Goal: Information Seeking & Learning: Learn about a topic

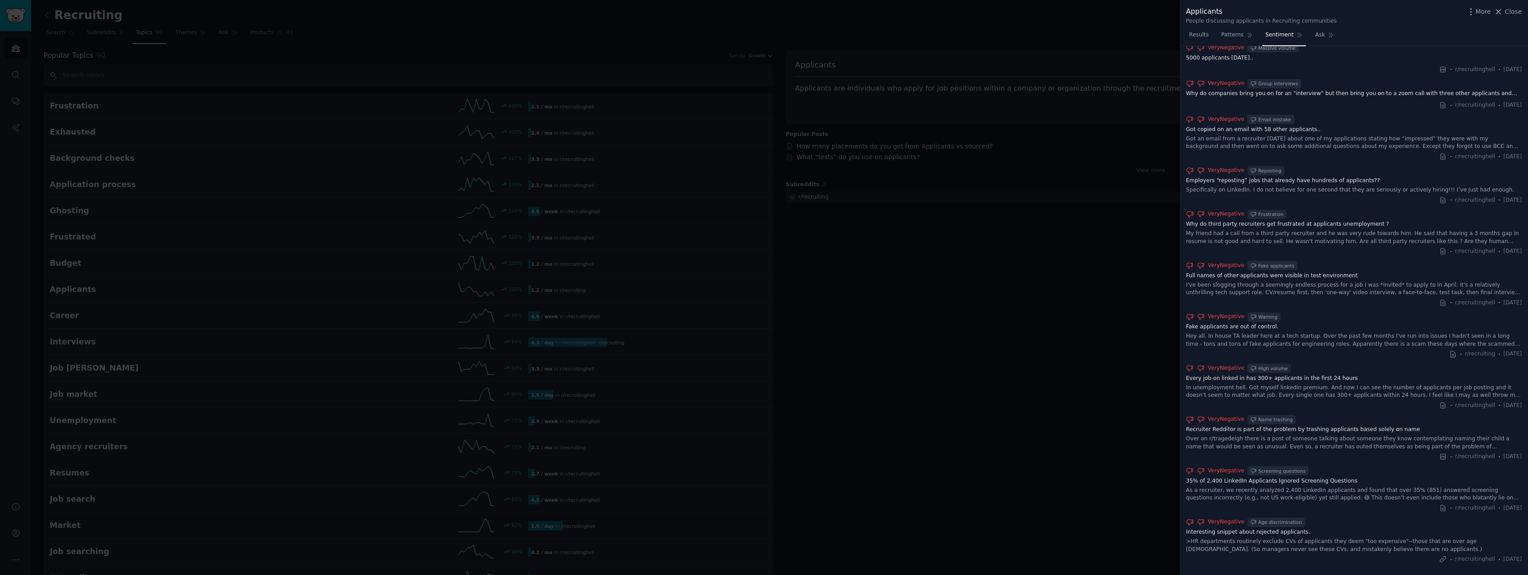
scroll to position [667, 0]
drag, startPoint x: 1195, startPoint y: 72, endPoint x: 1524, endPoint y: 549, distance: 579.1
copy div "loremipsum dolorsita Consecte Adipi Elitsed, doe tempo incidi u laboreetdolor m…"
click at [1130, 99] on div at bounding box center [764, 287] width 1528 height 575
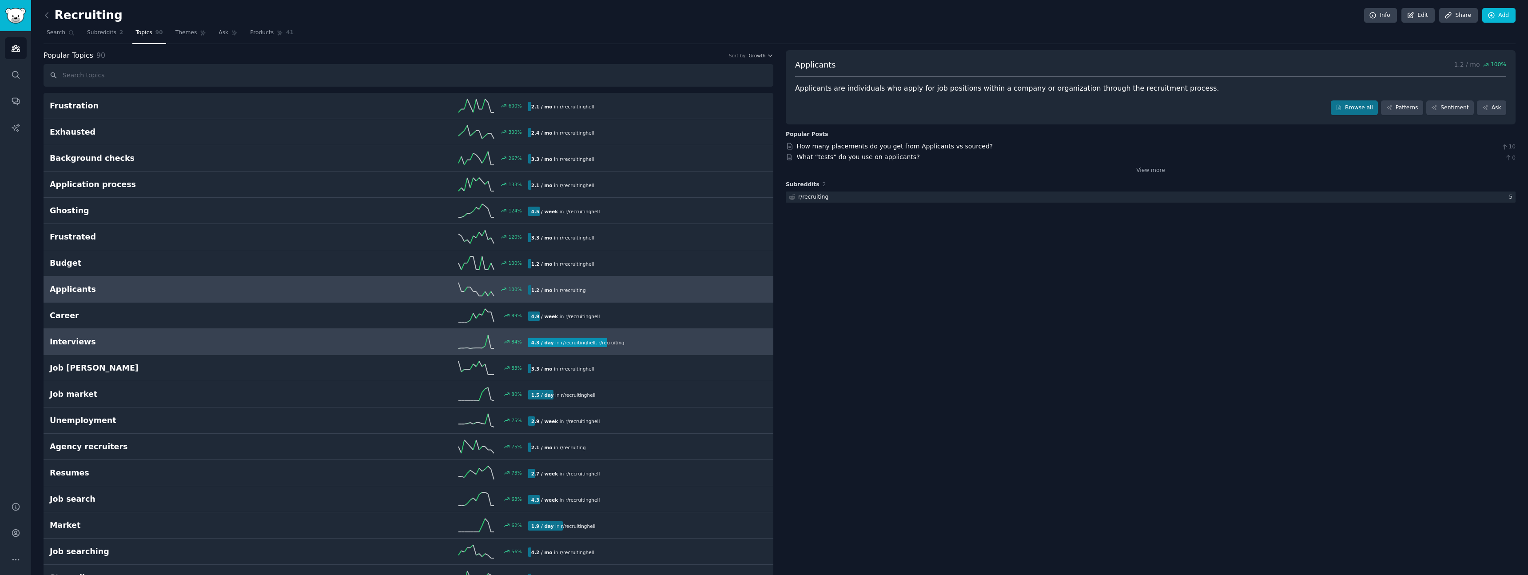
click at [137, 343] on h2 "Interviews" at bounding box center [169, 341] width 239 height 11
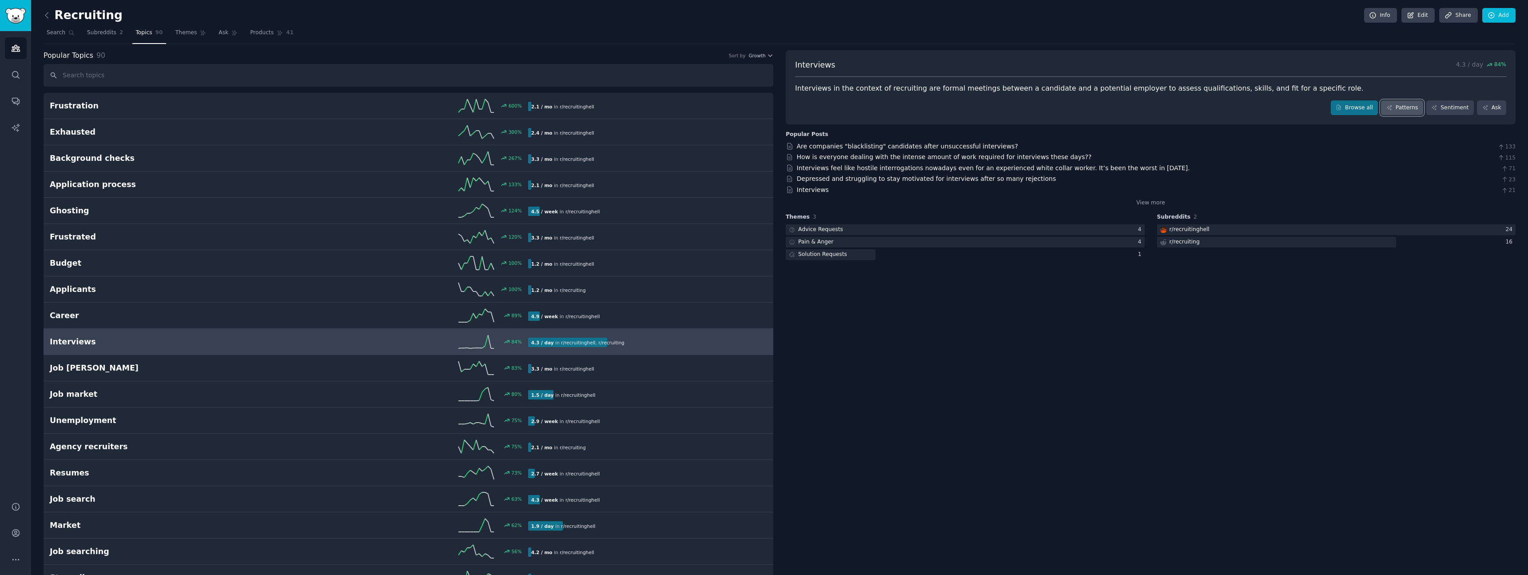
click at [1408, 106] on link "Patterns" at bounding box center [1402, 107] width 42 height 15
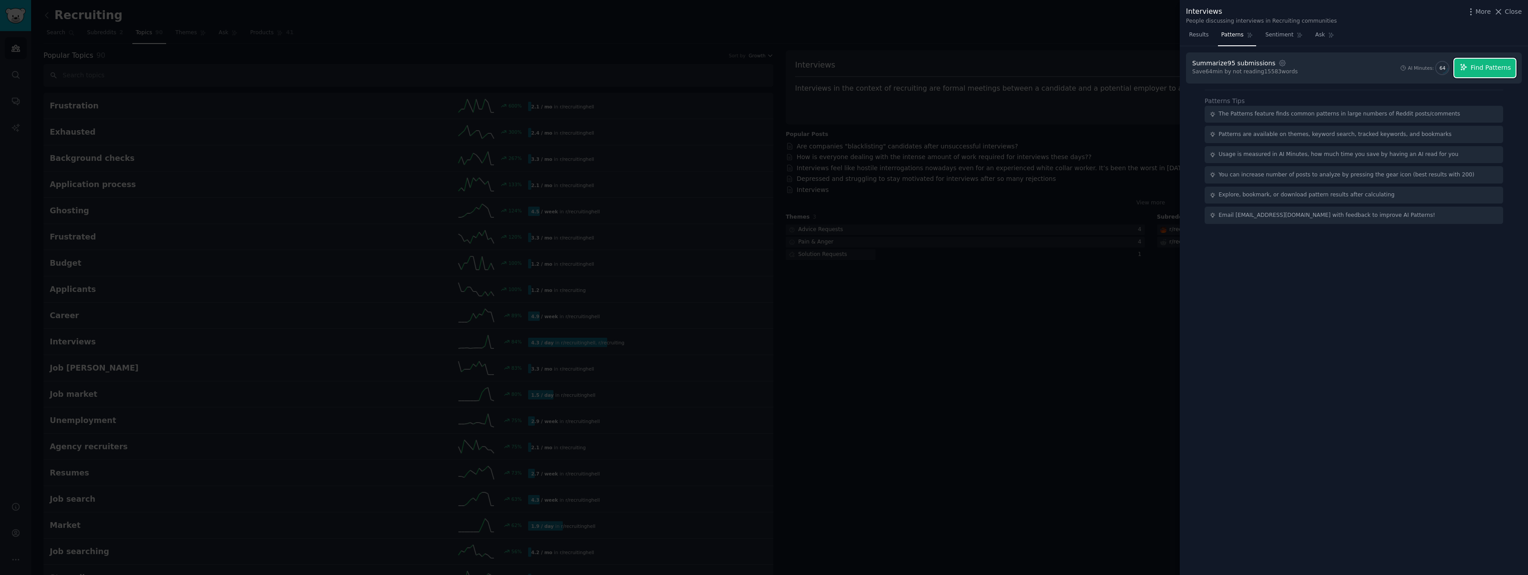
click at [1485, 76] on button "Find Patterns" at bounding box center [1484, 68] width 61 height 19
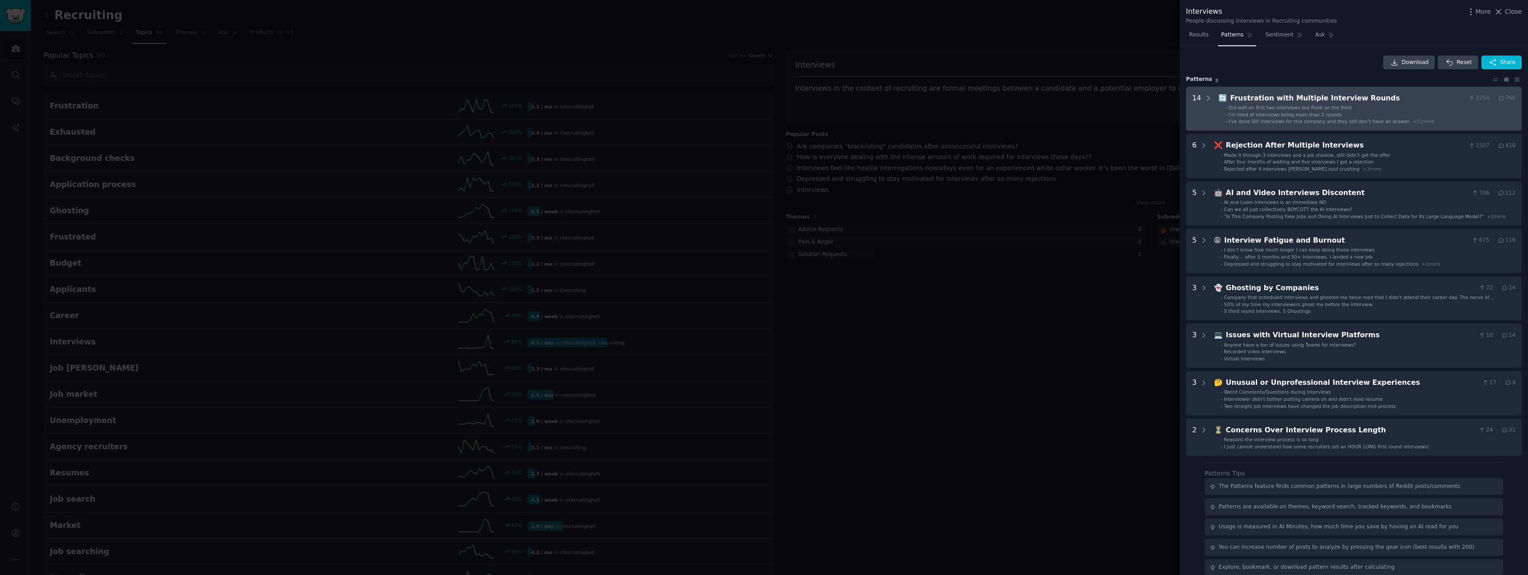
click at [1232, 94] on div "Frustration with Multiple Interview Rounds" at bounding box center [1347, 98] width 235 height 11
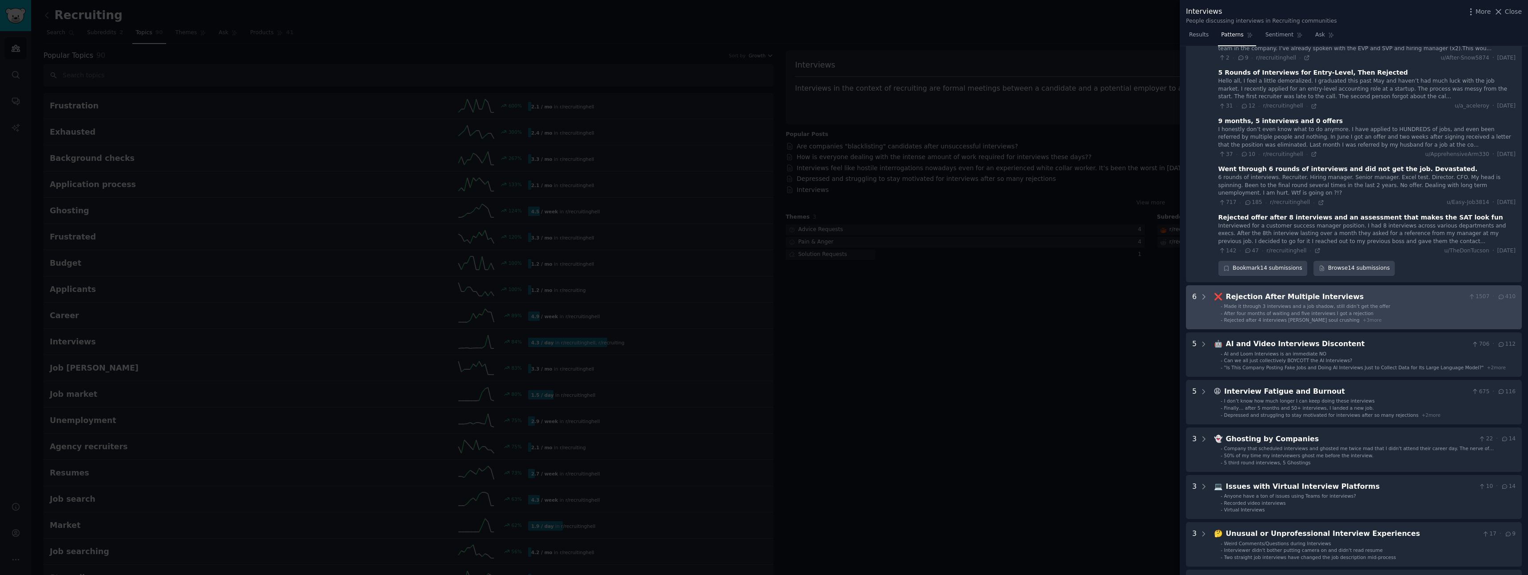
click at [1273, 291] on div "Rejection After Multiple Interviews" at bounding box center [1345, 296] width 239 height 11
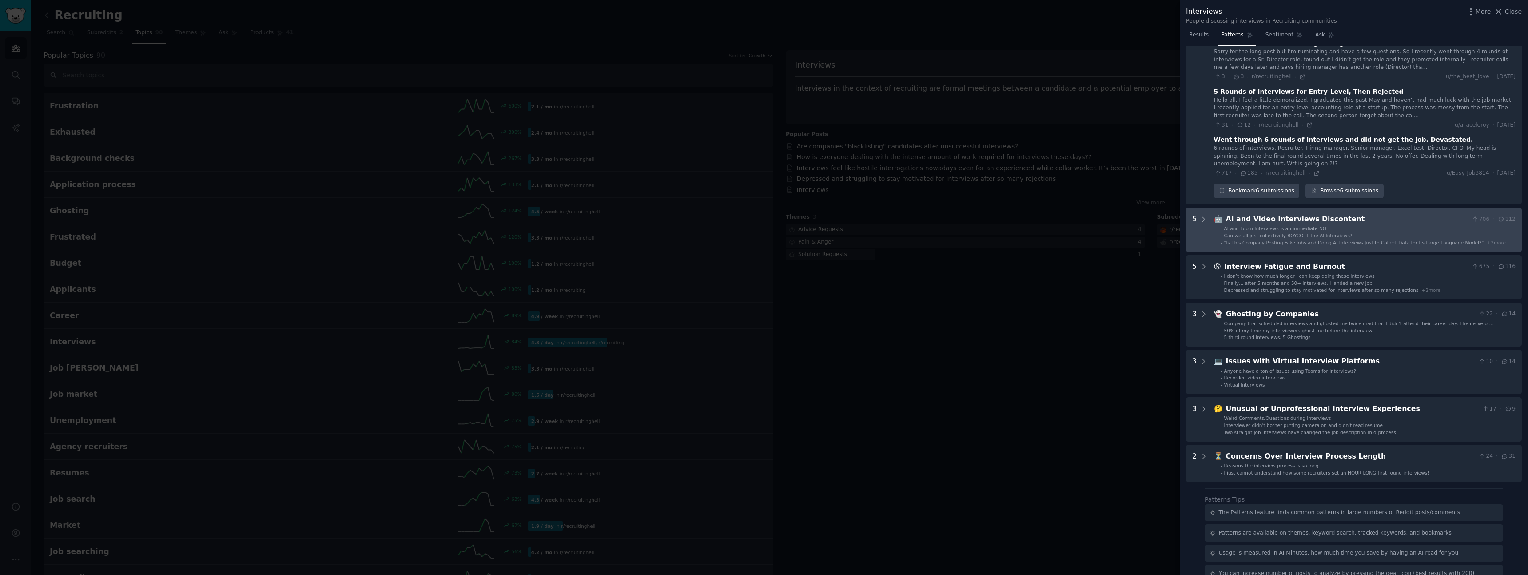
click at [1290, 233] on span "Can we all just collectively BOYCOTT the AI Interviews?" at bounding box center [1288, 235] width 128 height 5
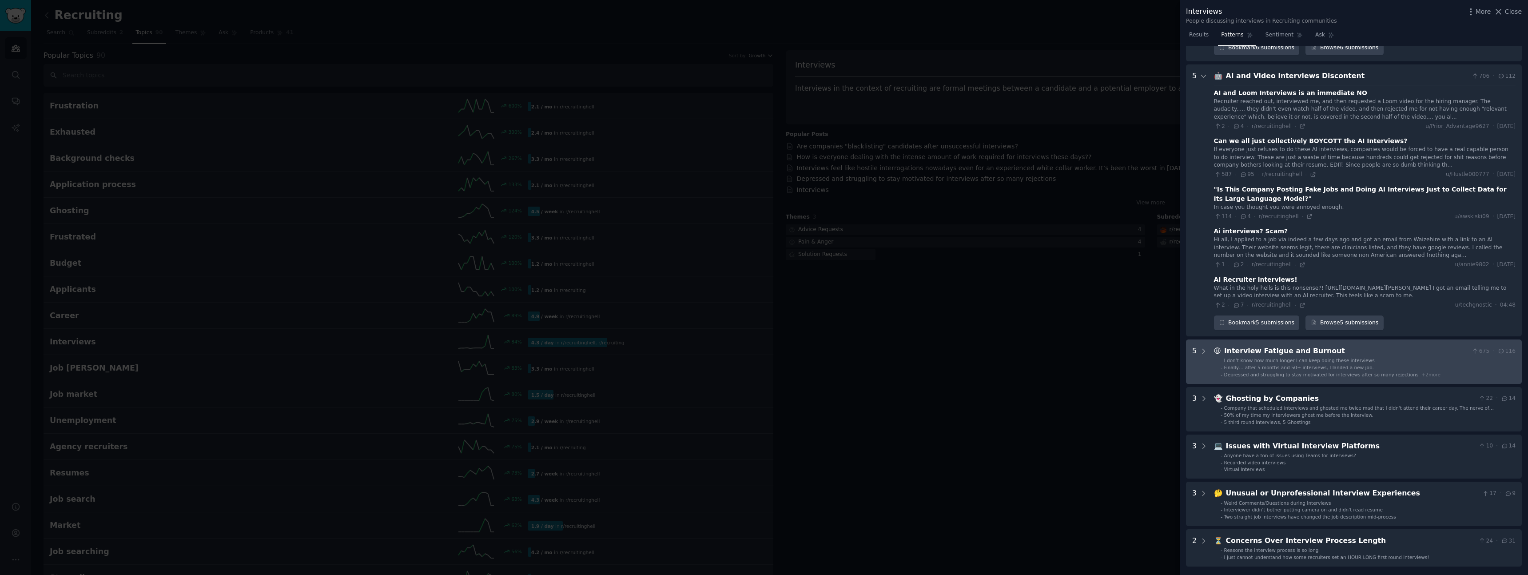
click at [1279, 365] on span "Finally… after 5 months and 50+ interviews, I landed a new job." at bounding box center [1299, 367] width 150 height 5
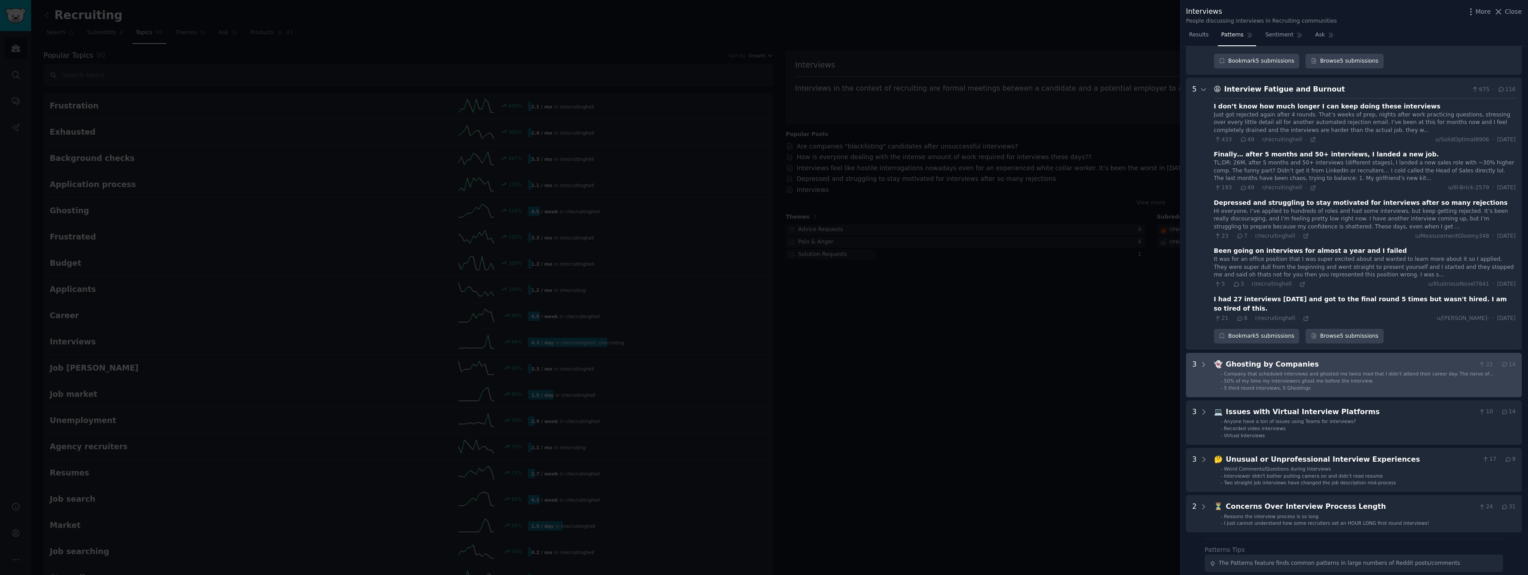
scroll to position [1436, 0]
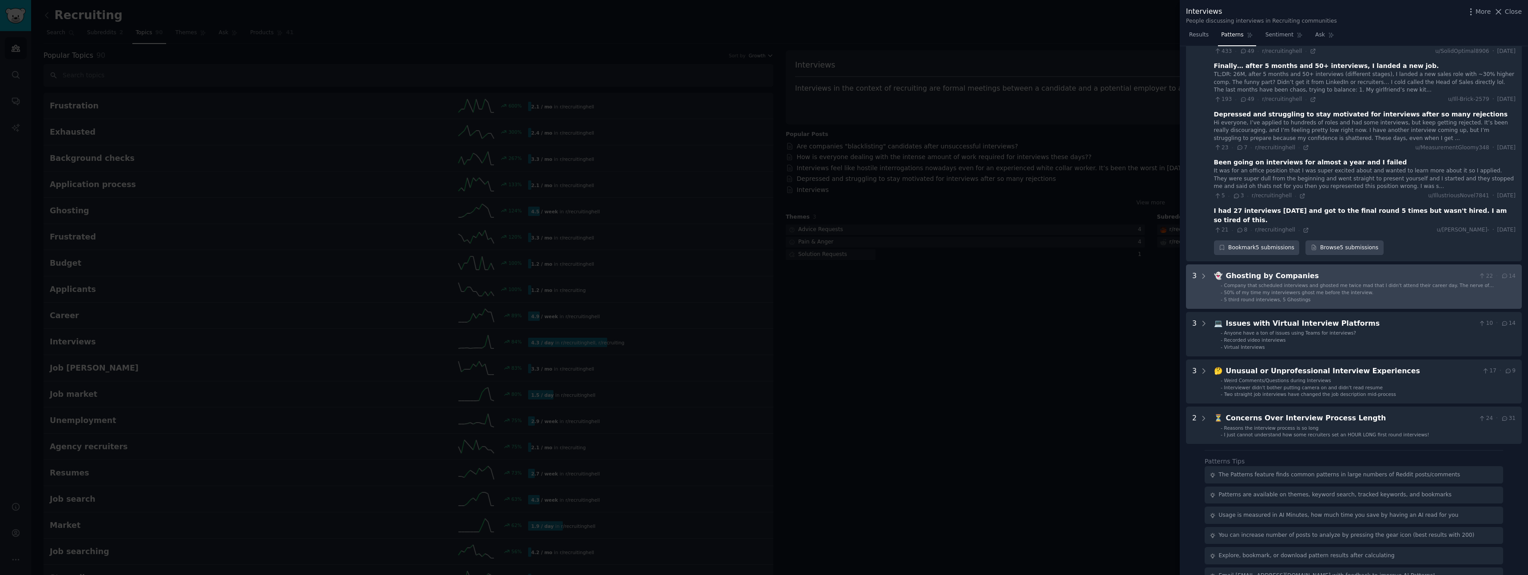
click at [1277, 290] on span "50% of my time my interviewers ghost me before the interview." at bounding box center [1298, 292] width 149 height 5
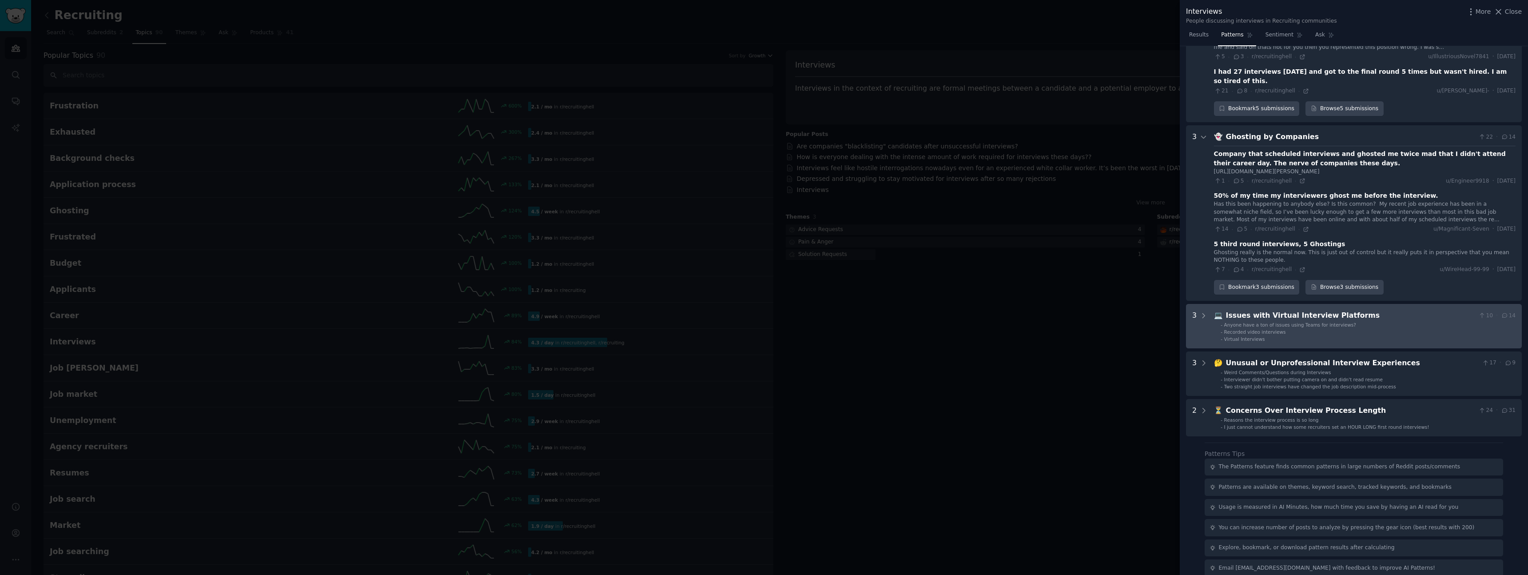
click at [1290, 322] on span "Anyone have a ton of issues using Teams for interviews?" at bounding box center [1290, 324] width 132 height 5
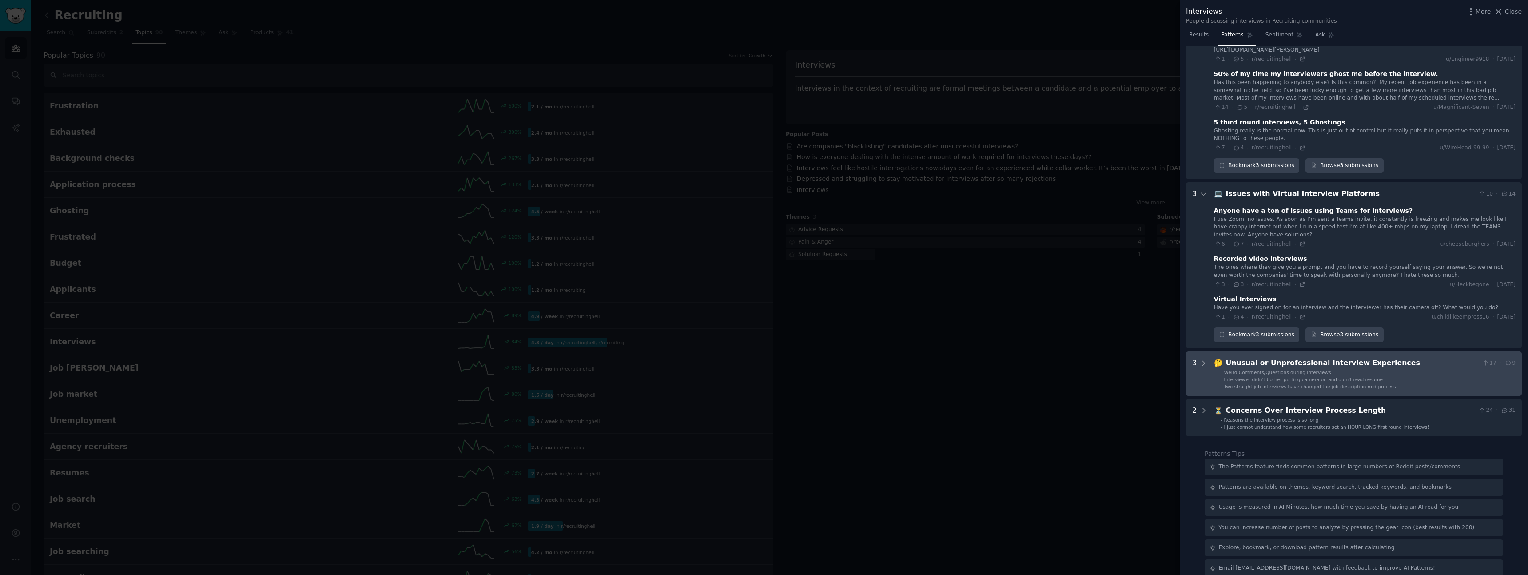
click at [1273, 358] on div "Unusual or Unprofessional Interview Experiences" at bounding box center [1352, 363] width 253 height 11
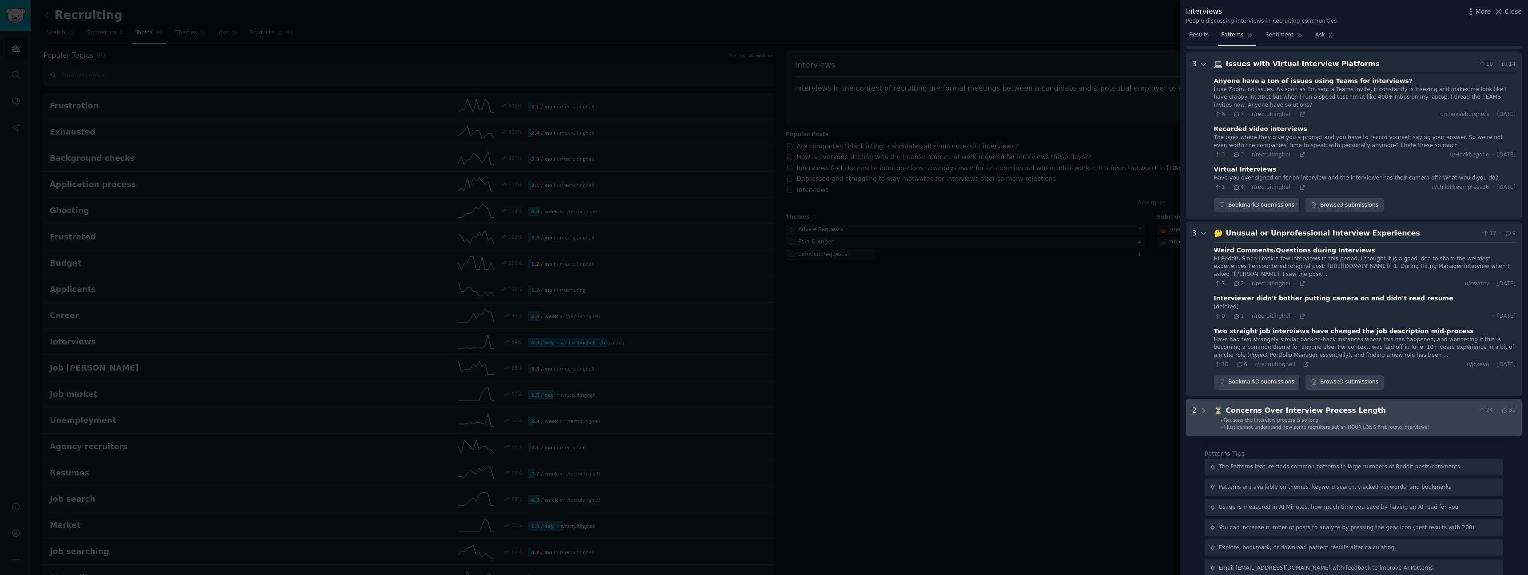
click at [1272, 417] on span "Reasons the interview process is so long" at bounding box center [1271, 419] width 95 height 5
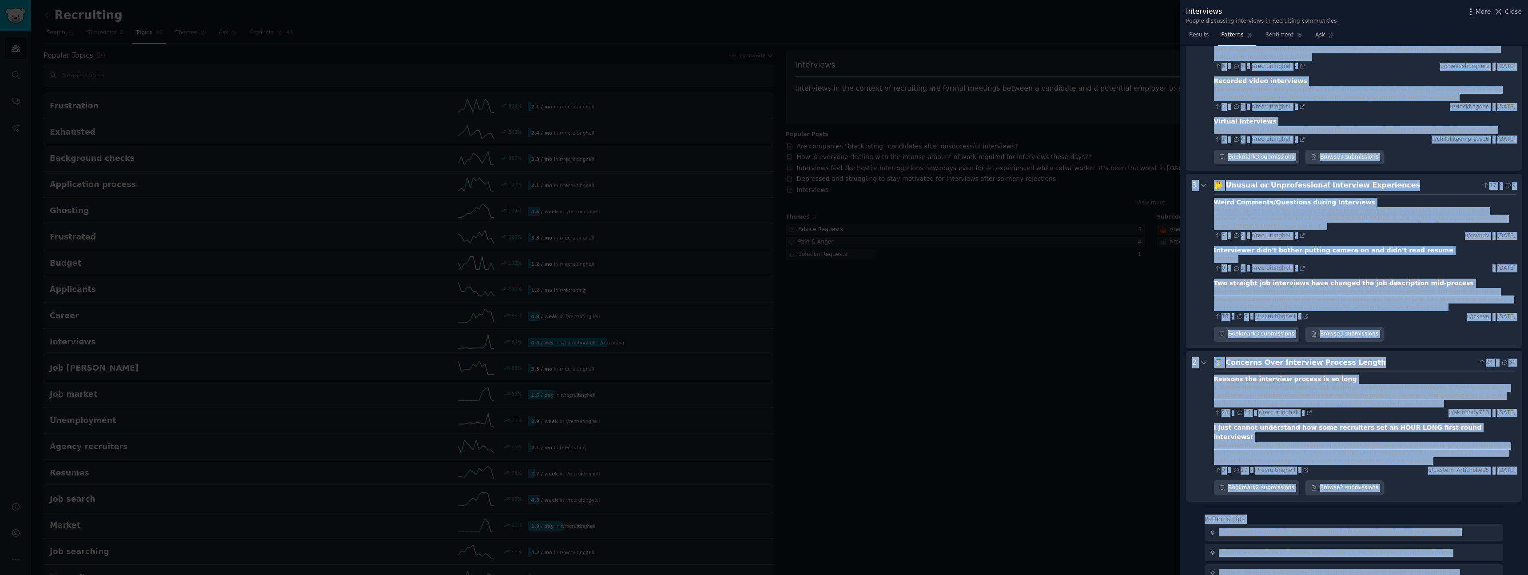
scroll to position [1931, 0]
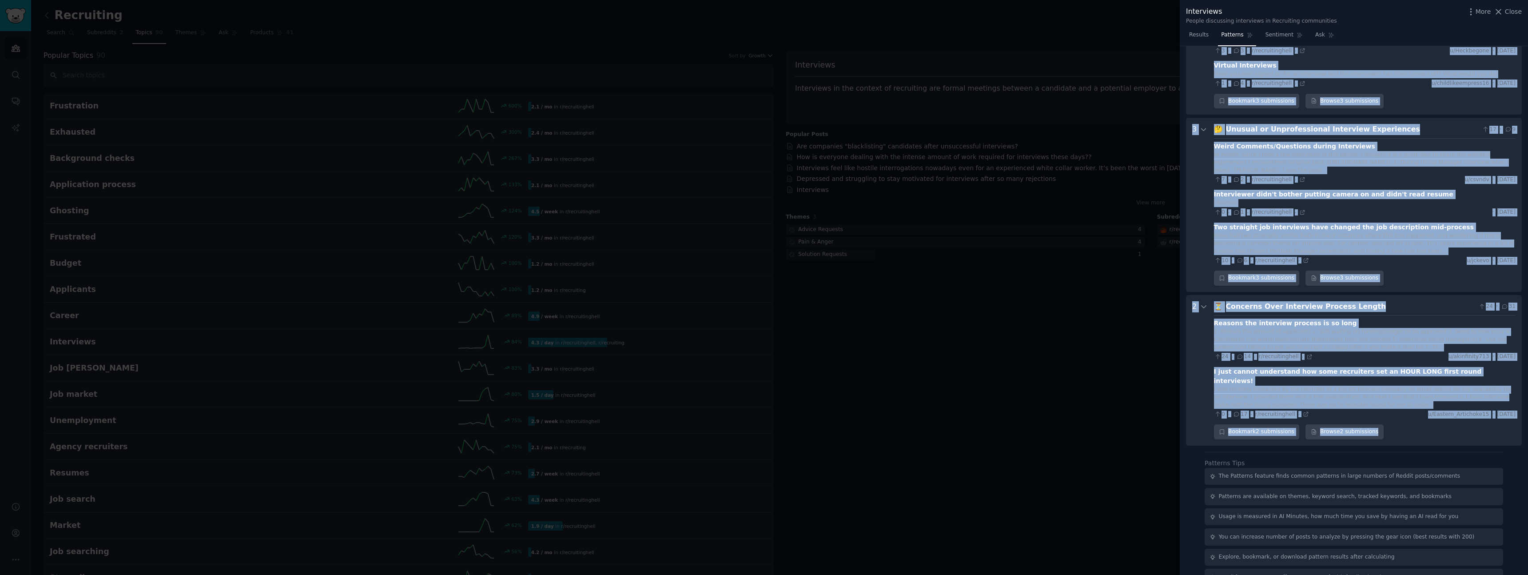
drag, startPoint x: 1216, startPoint y: 97, endPoint x: 1474, endPoint y: 422, distance: 415.1
copy div "🔄 Loremipsumd sita Consecte Adipiscin Elitse 4048 · 219 Doe temp in utlab etd m…"
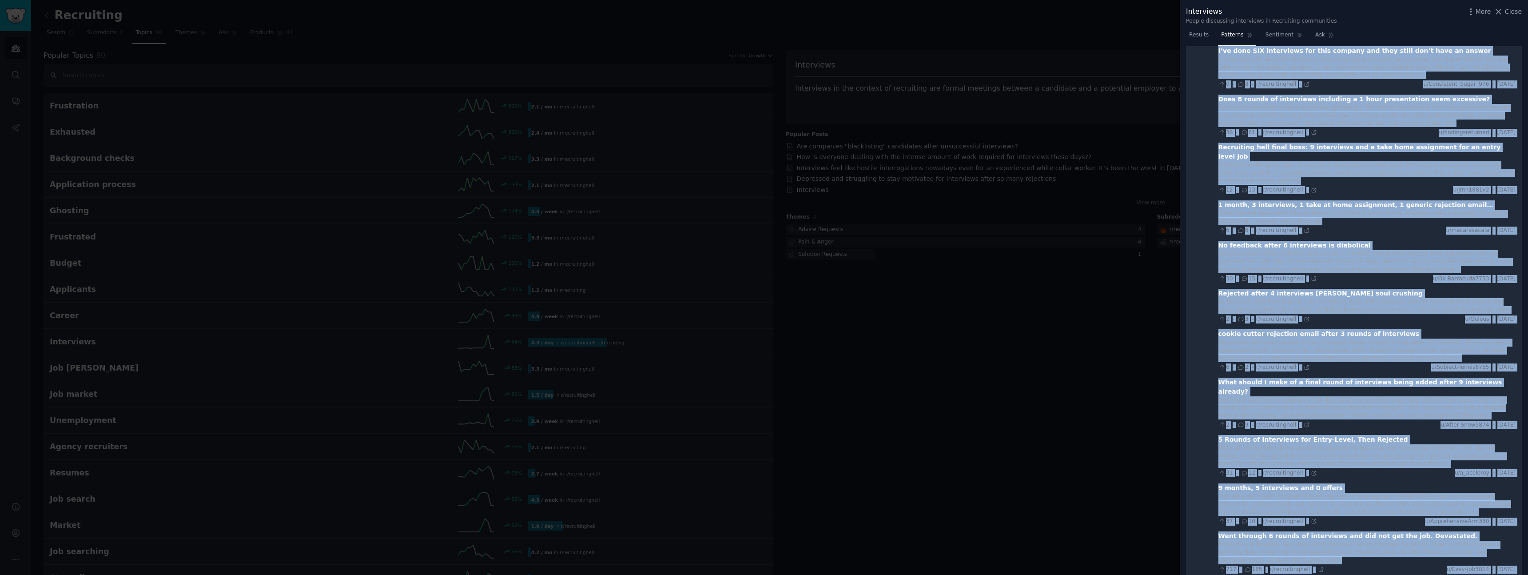
scroll to position [0, 0]
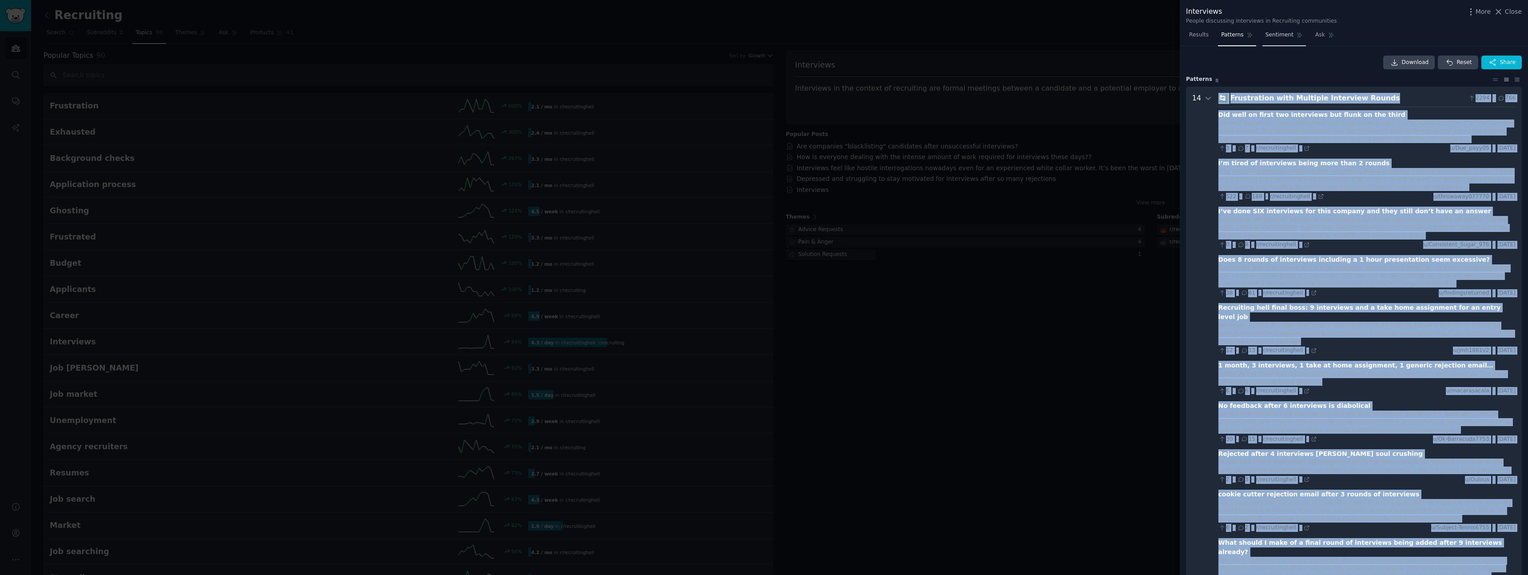
click at [1285, 33] on span "Sentiment" at bounding box center [1279, 35] width 28 height 8
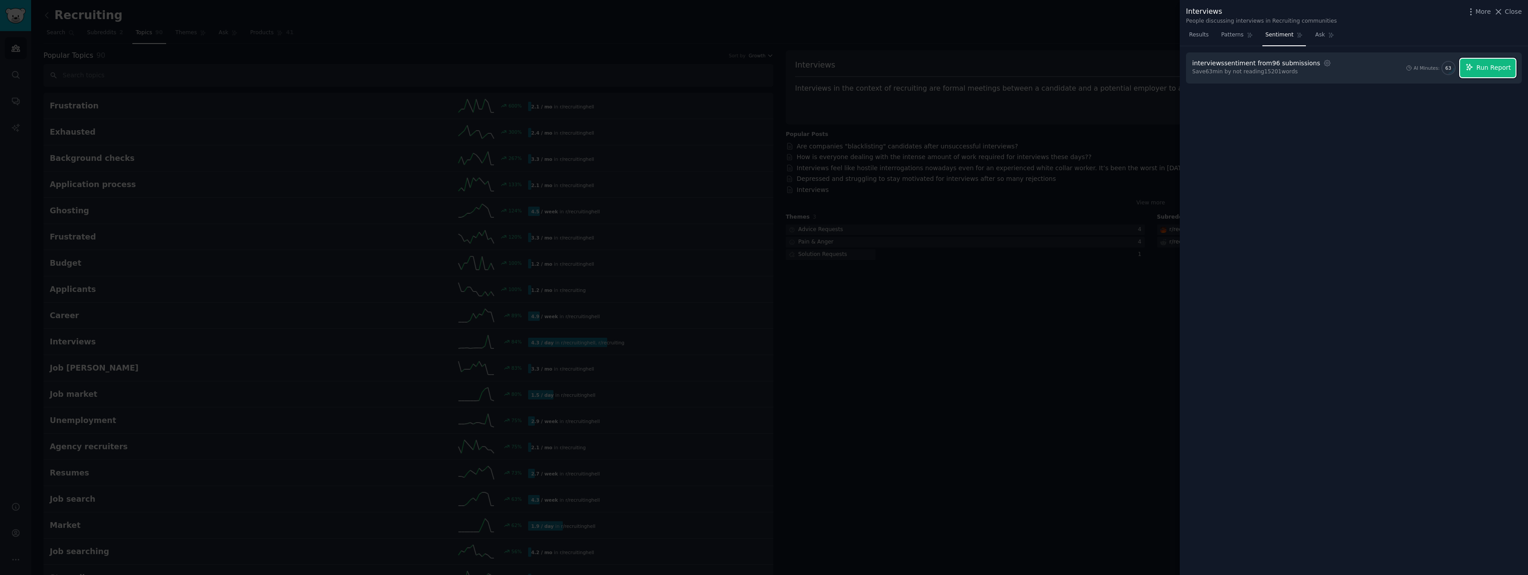
click at [1491, 66] on span "Run Report" at bounding box center [1493, 67] width 35 height 9
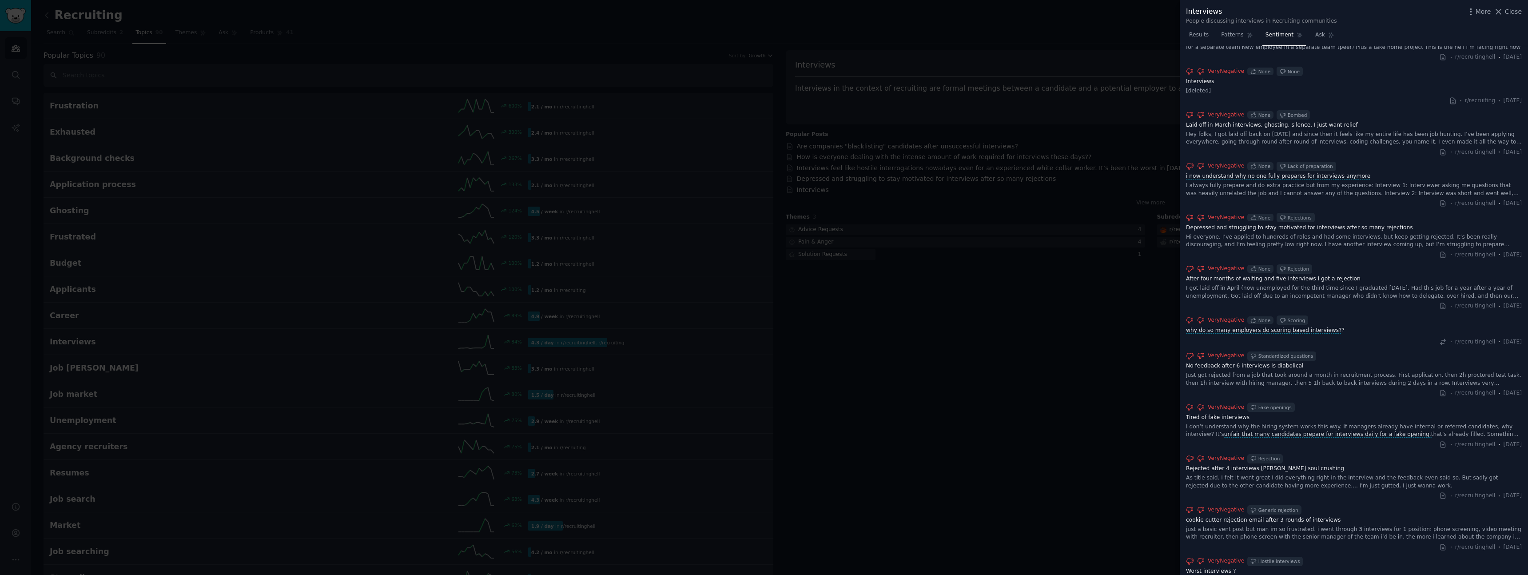
scroll to position [729, 0]
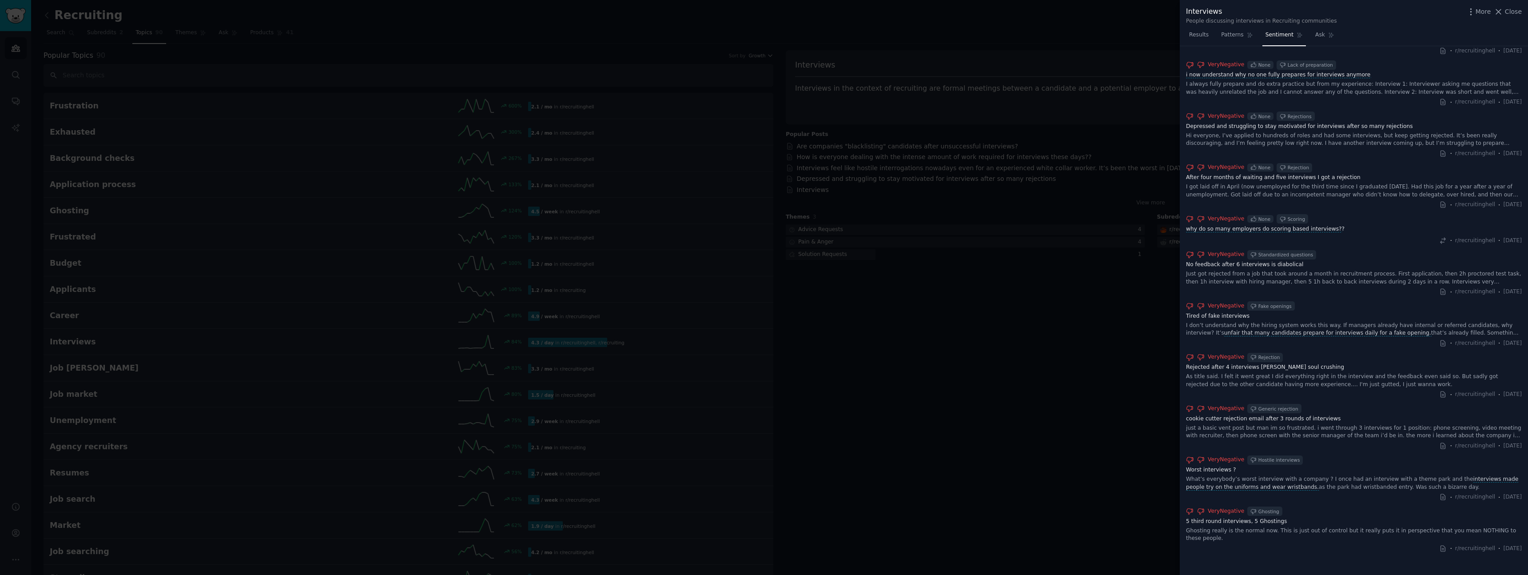
drag, startPoint x: 1219, startPoint y: 113, endPoint x: 1524, endPoint y: 550, distance: 532.4
copy div "Loremip, dol sitametco adipisc elitseddoe te incid utlab et doloremagnaal enima…"
click at [1114, 104] on div at bounding box center [764, 287] width 1528 height 575
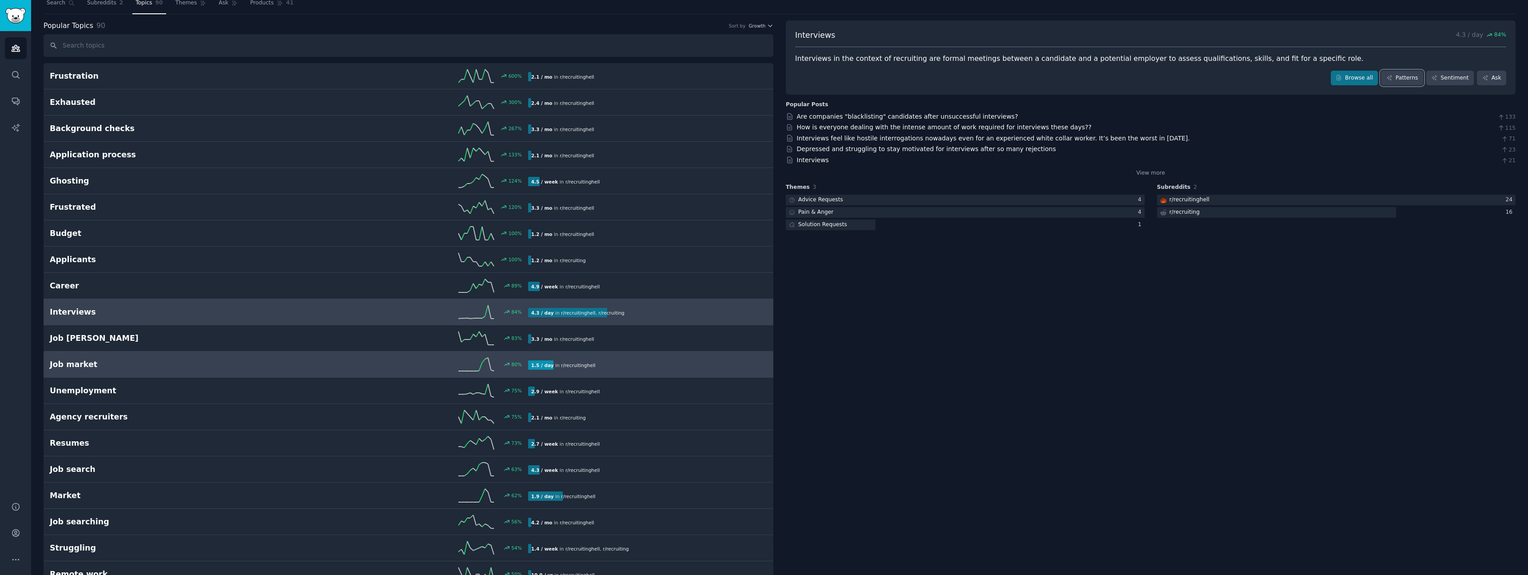
scroll to position [38, 0]
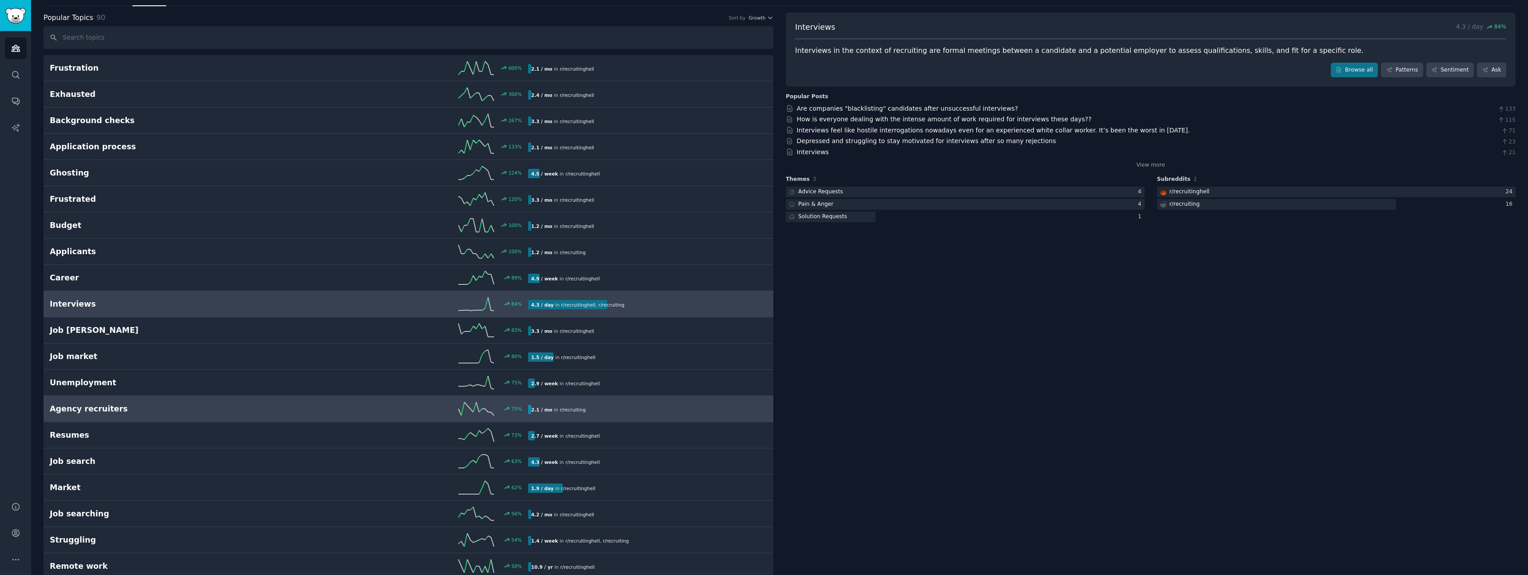
click at [194, 409] on h2 "Agency recruiters" at bounding box center [169, 408] width 239 height 11
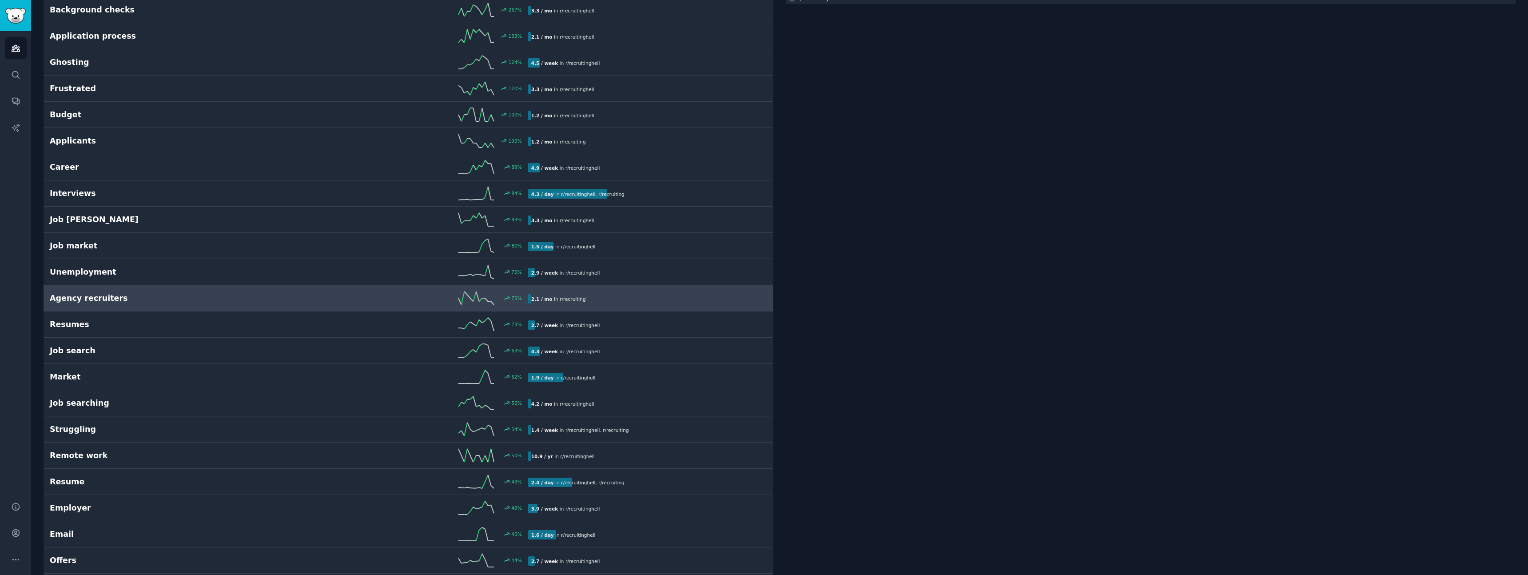
scroll to position [127, 0]
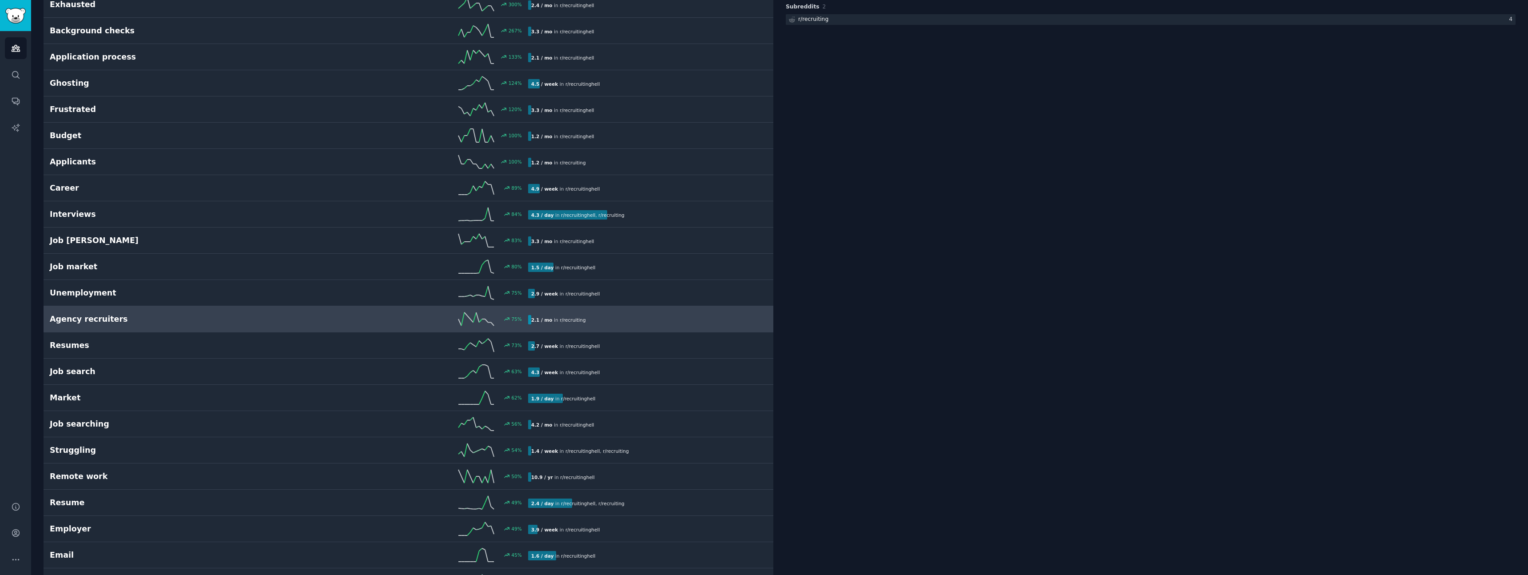
click at [299, 326] on link "Agency recruiters 75 % 2.1 / mo in r/ recruiting" at bounding box center [409, 319] width 730 height 26
click at [338, 321] on div "75 %" at bounding box center [408, 320] width 239 height 13
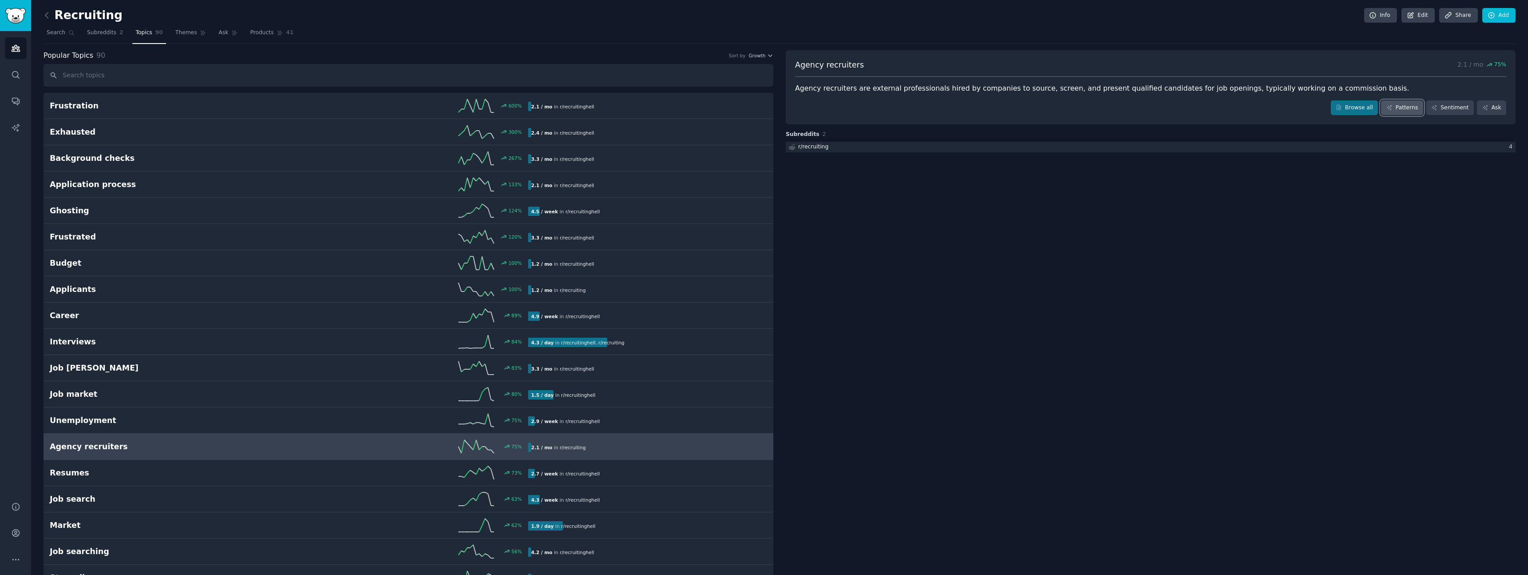
click at [1406, 105] on link "Patterns" at bounding box center [1402, 107] width 42 height 15
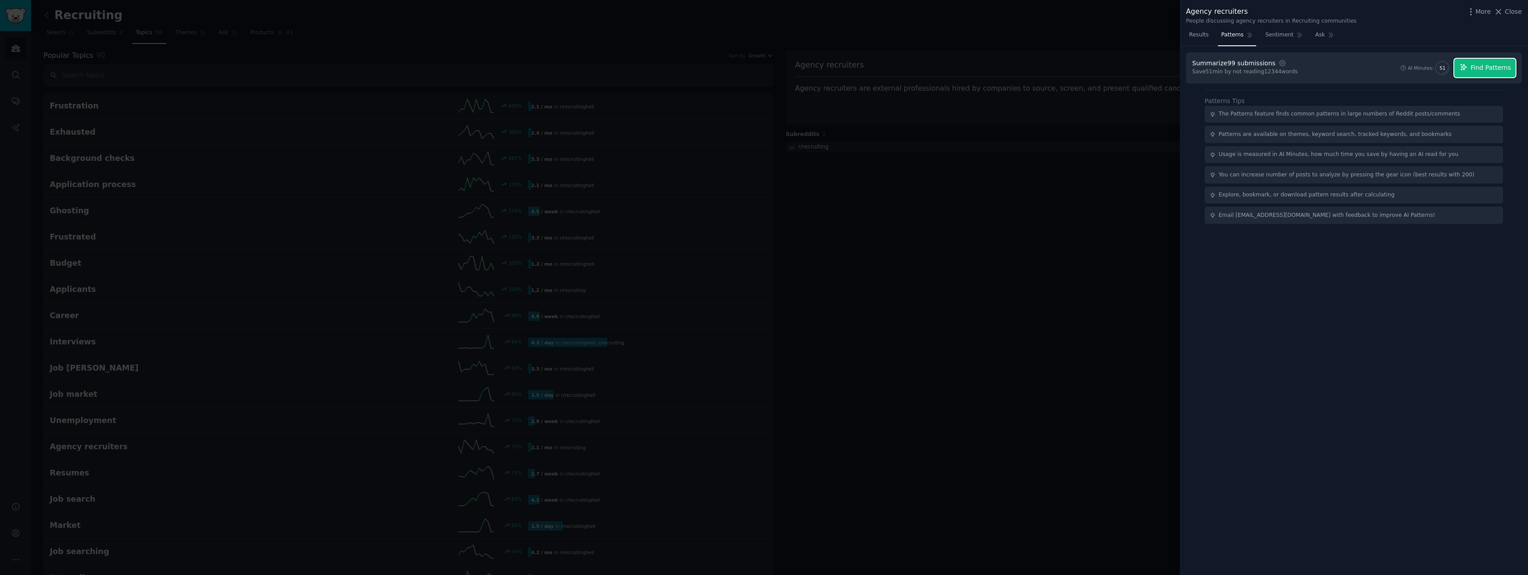
click at [1488, 68] on span "Find Patterns" at bounding box center [1491, 67] width 40 height 9
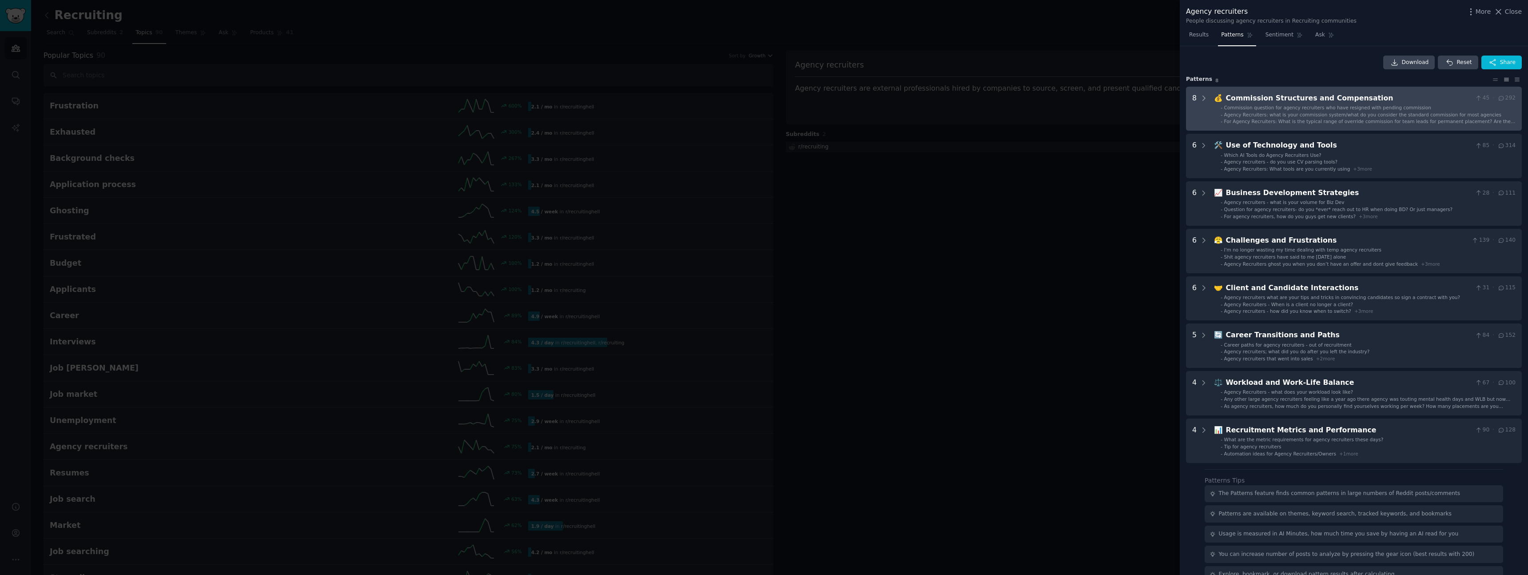
click at [1267, 95] on div "Commission Structures and Compensation" at bounding box center [1349, 98] width 246 height 11
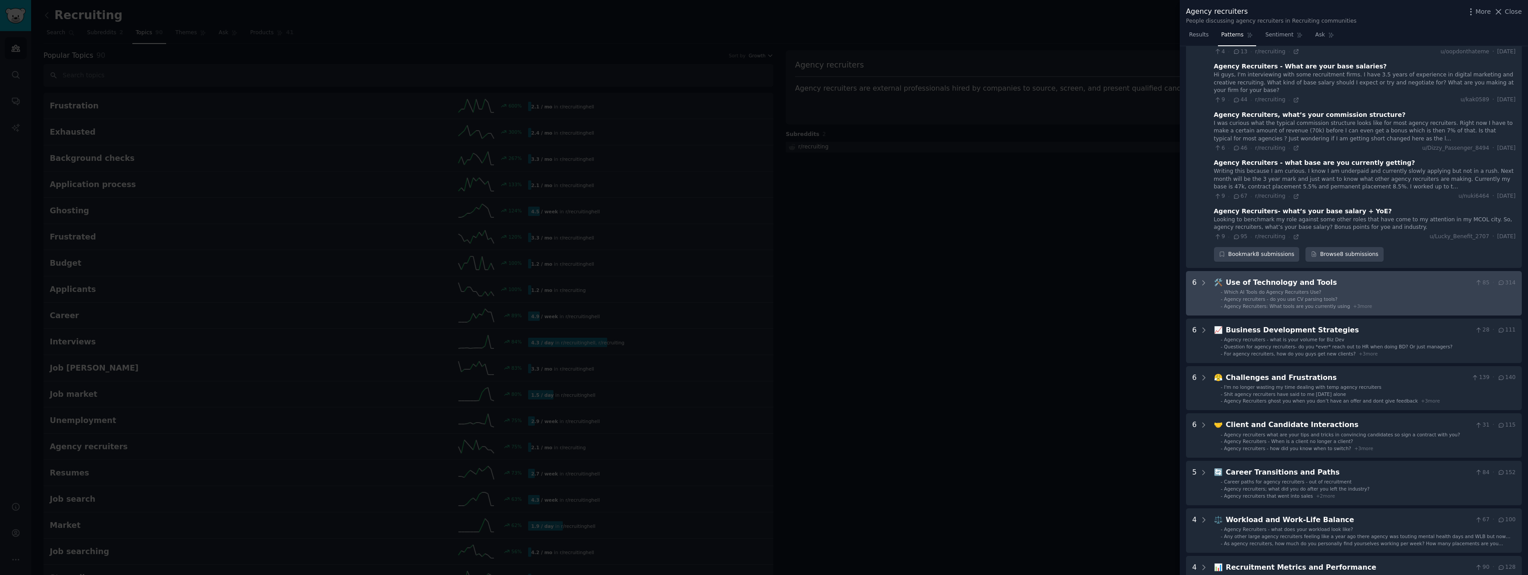
click at [1297, 296] on span "Agency recruiters - do you use CV parsing tools?" at bounding box center [1281, 298] width 114 height 5
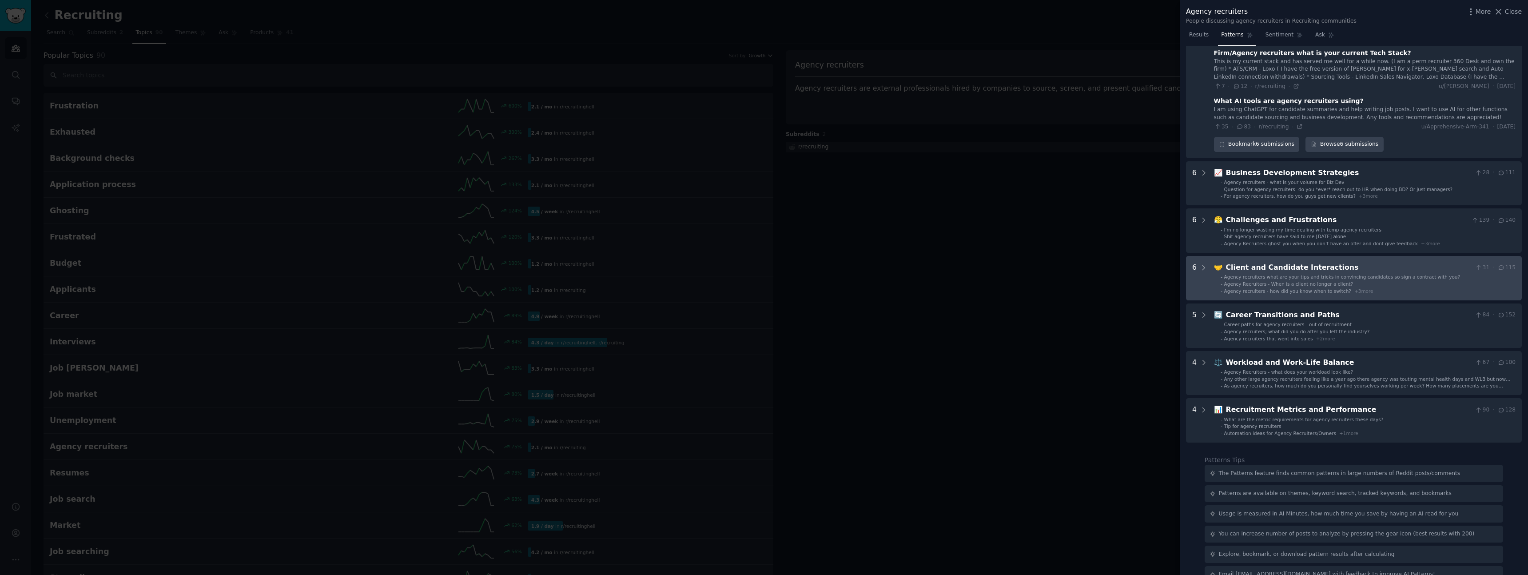
scroll to position [623, 0]
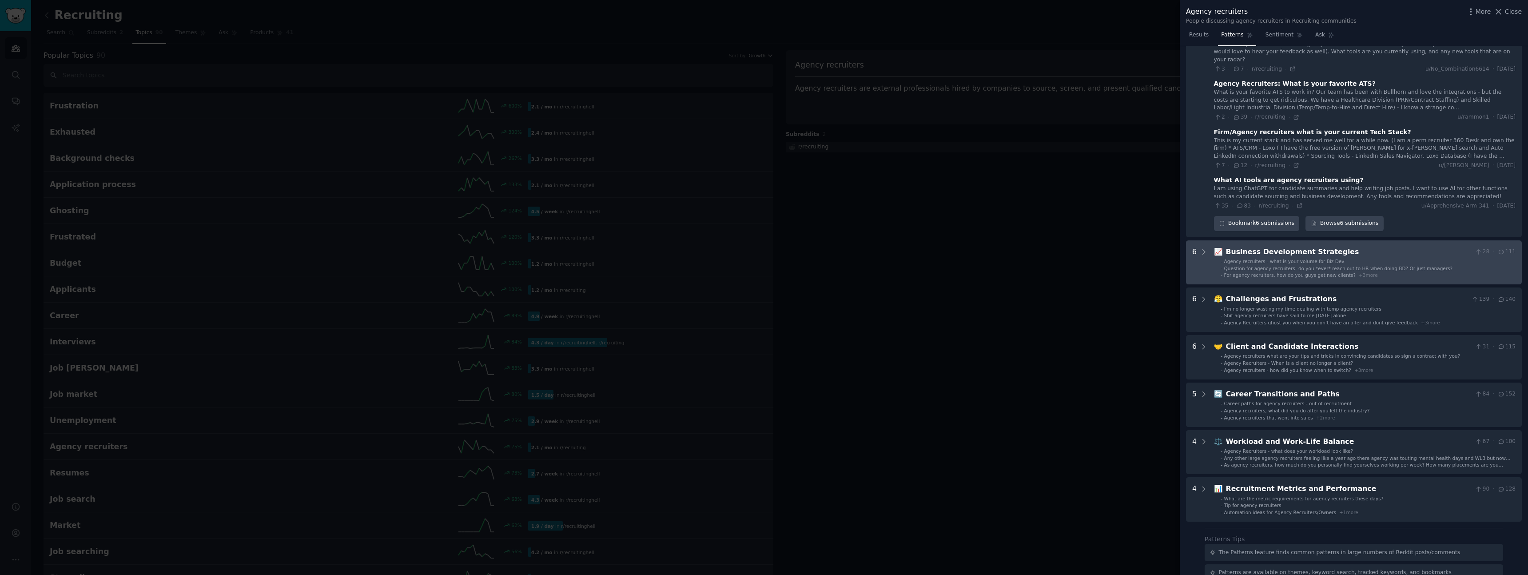
click at [1316, 266] on span "Question for agency recruiters- do you *ever* reach out to HR when doing BD? Or…" at bounding box center [1338, 268] width 229 height 5
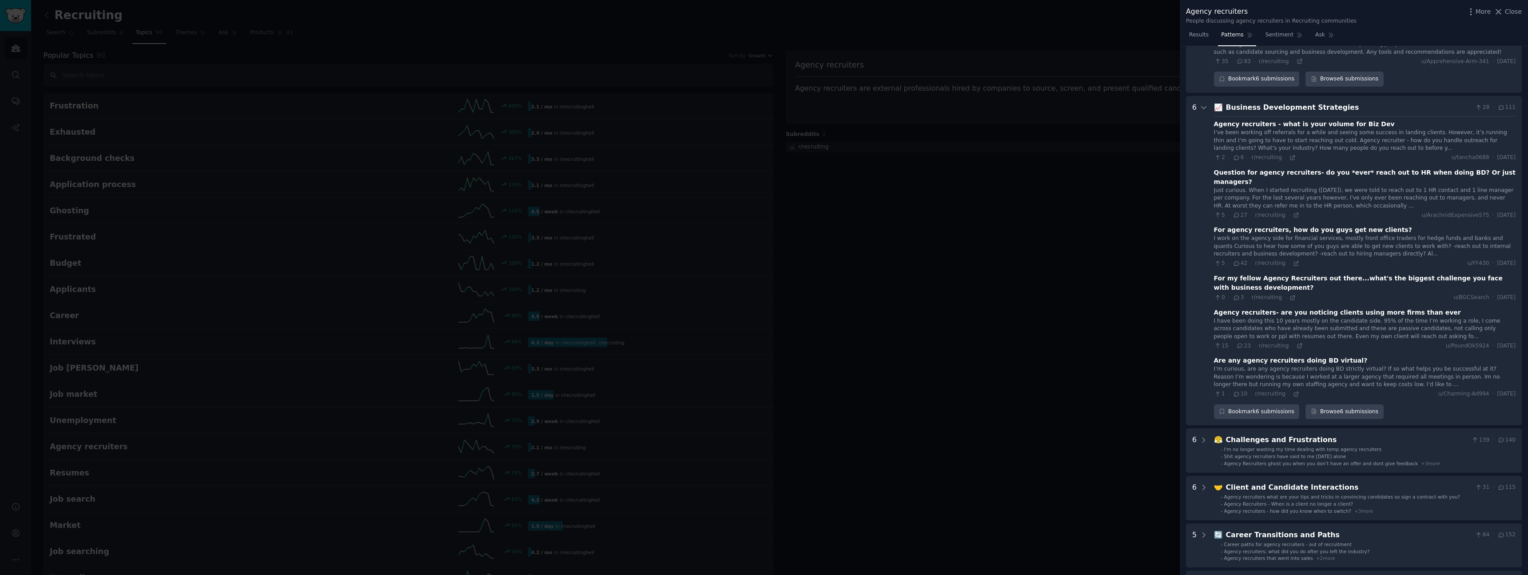
scroll to position [800, 0]
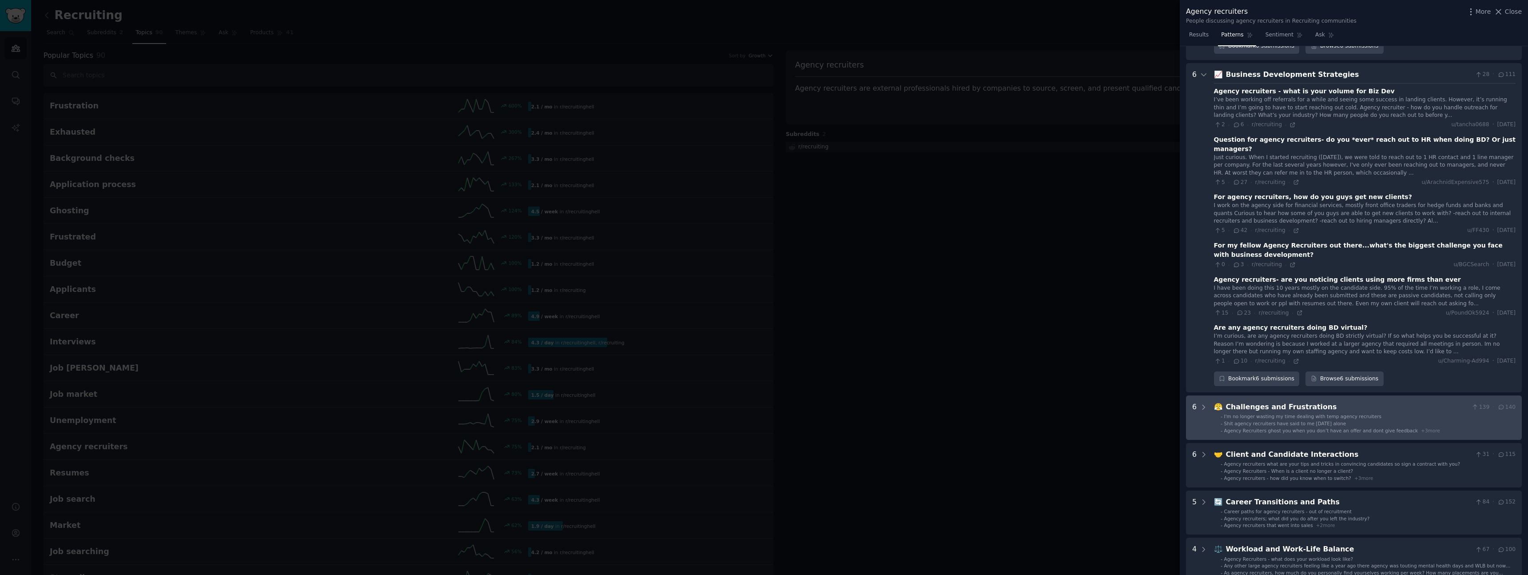
click at [1296, 402] on div "Challenges and Frustrations" at bounding box center [1347, 407] width 243 height 11
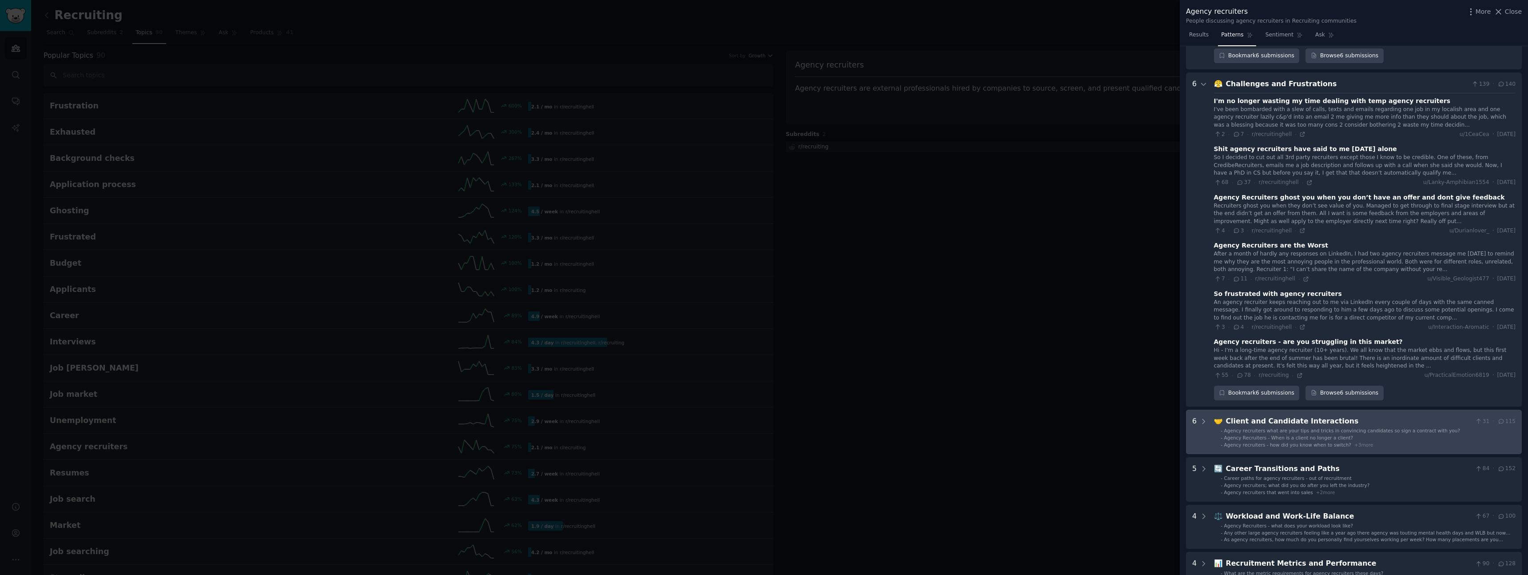
click at [1294, 416] on div "Client and Candidate Interactions" at bounding box center [1349, 421] width 246 height 11
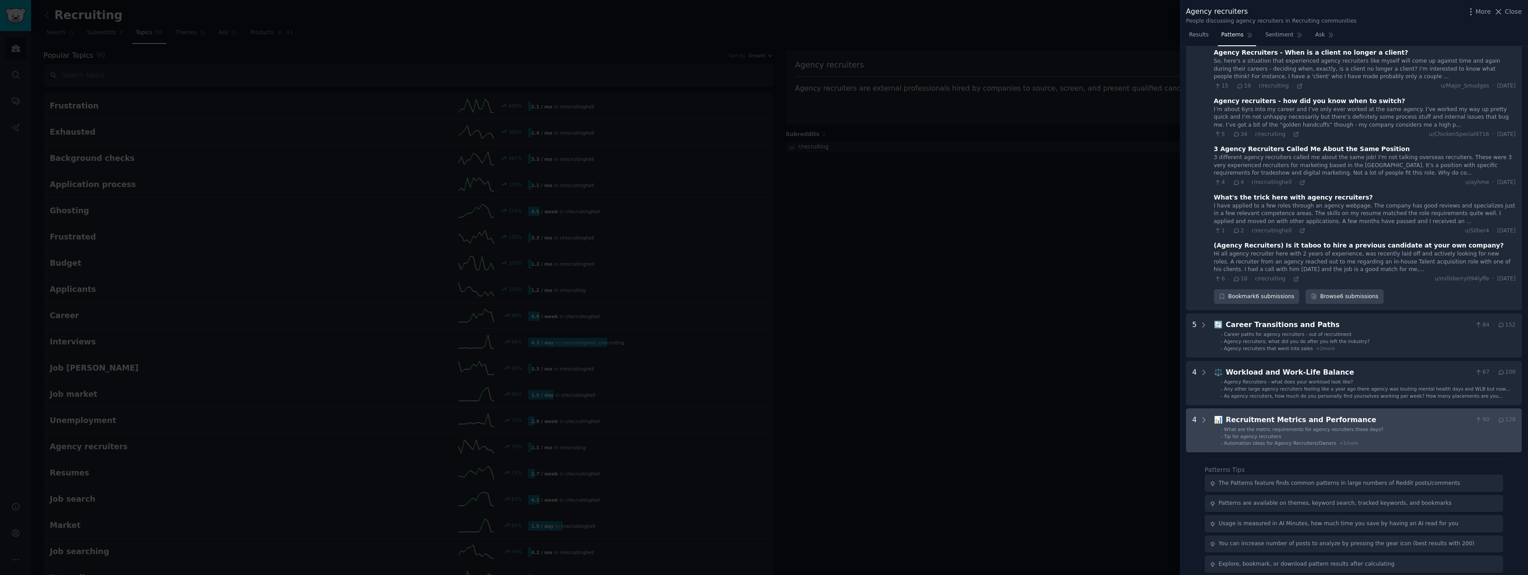
scroll to position [1567, 0]
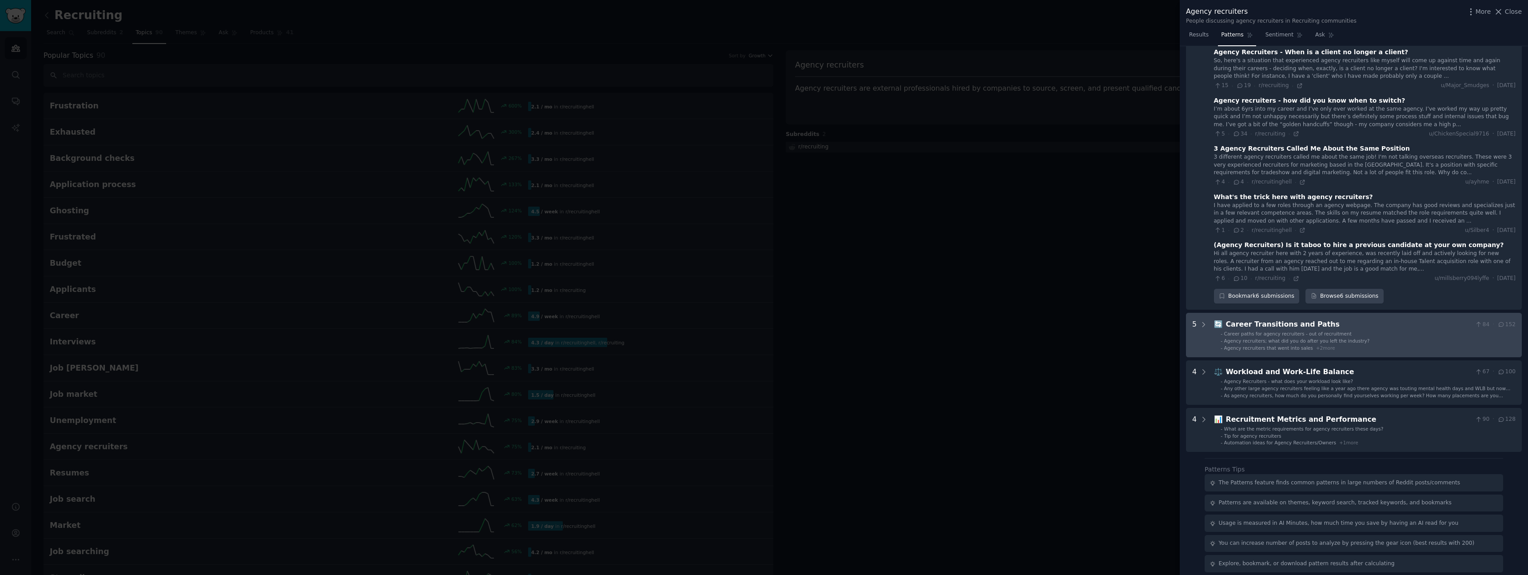
click at [1297, 331] on span "Career paths for agency recruiters - out of recruitment" at bounding box center [1287, 333] width 127 height 5
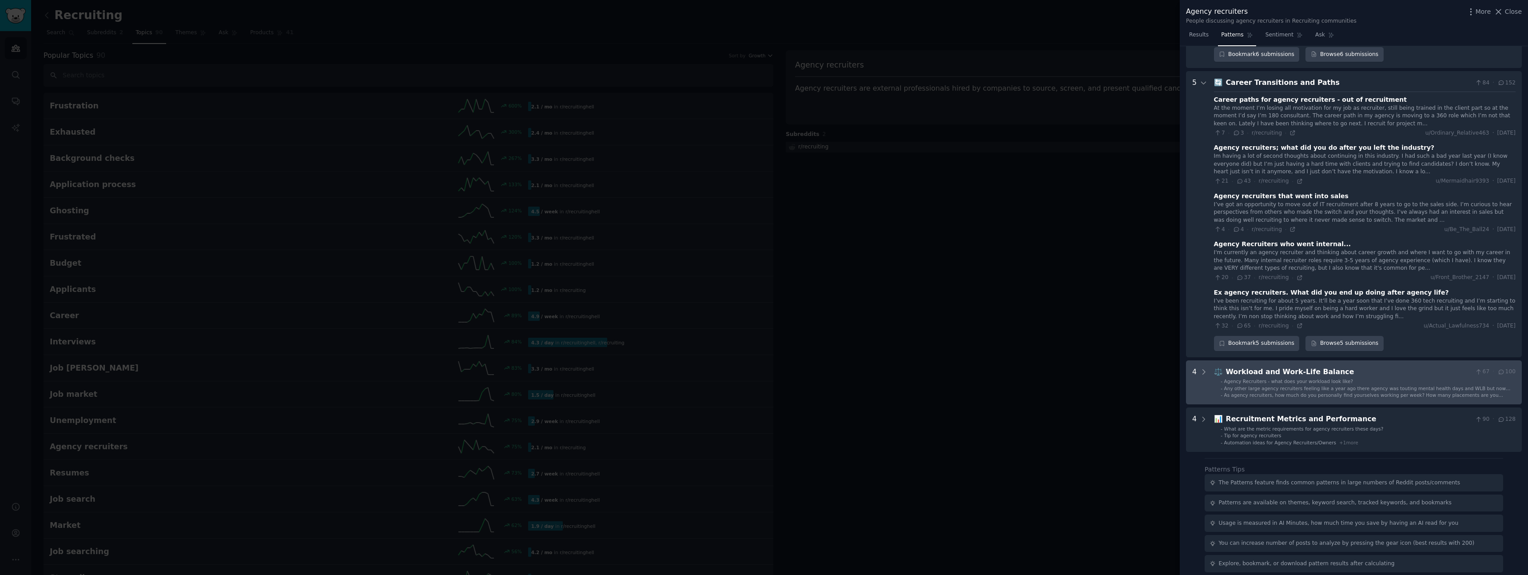
click at [1289, 366] on div "Workload and Work-Life Balance" at bounding box center [1349, 371] width 246 height 11
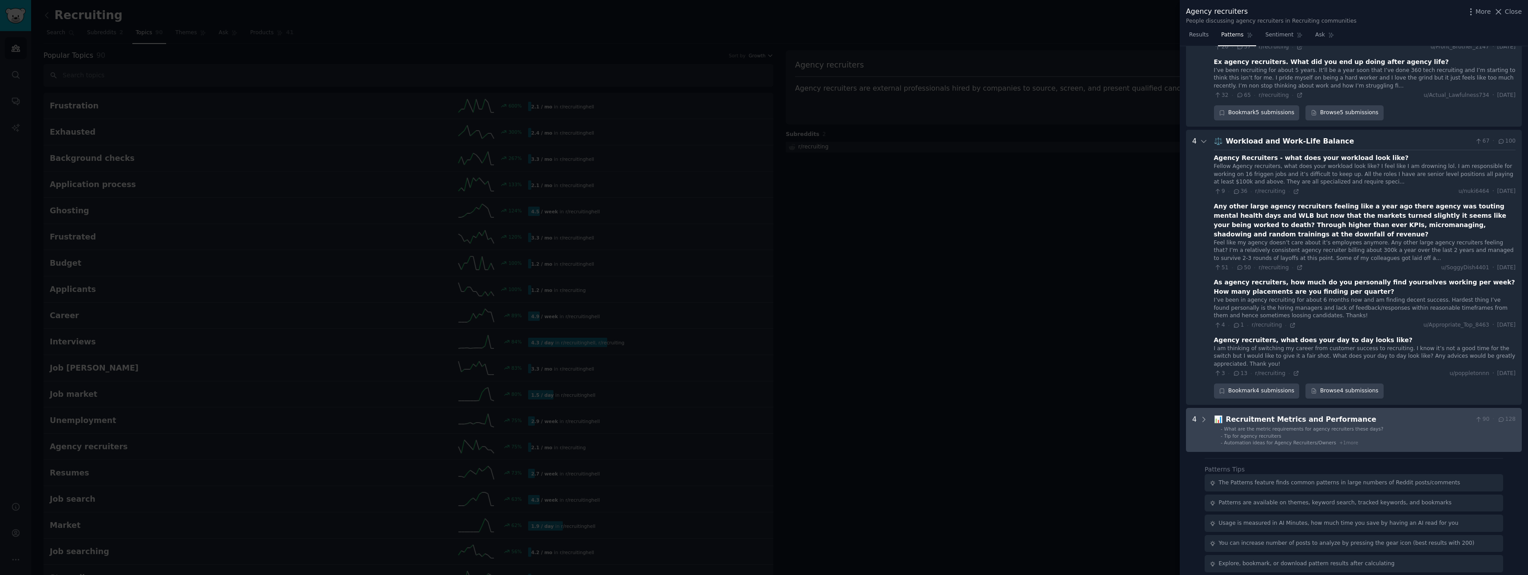
click at [1288, 426] on span "What are the metric requirements for agency recruiters these days?" at bounding box center [1303, 428] width 159 height 5
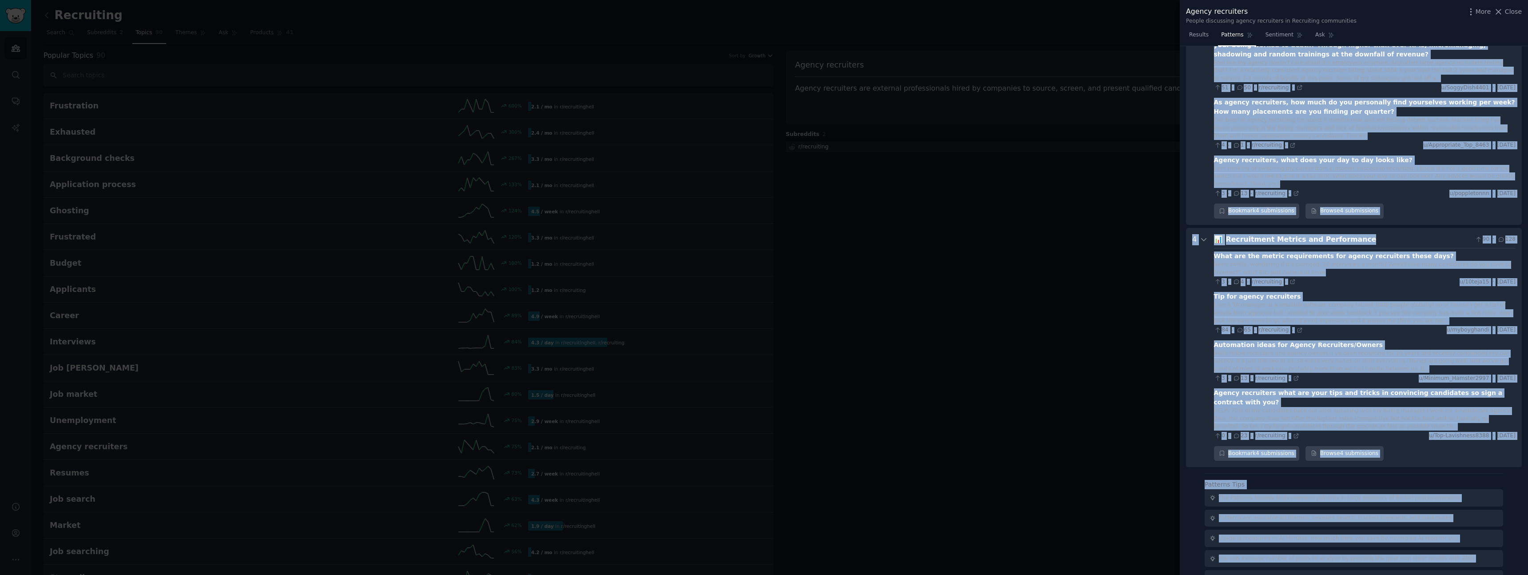
scroll to position [2234, 0]
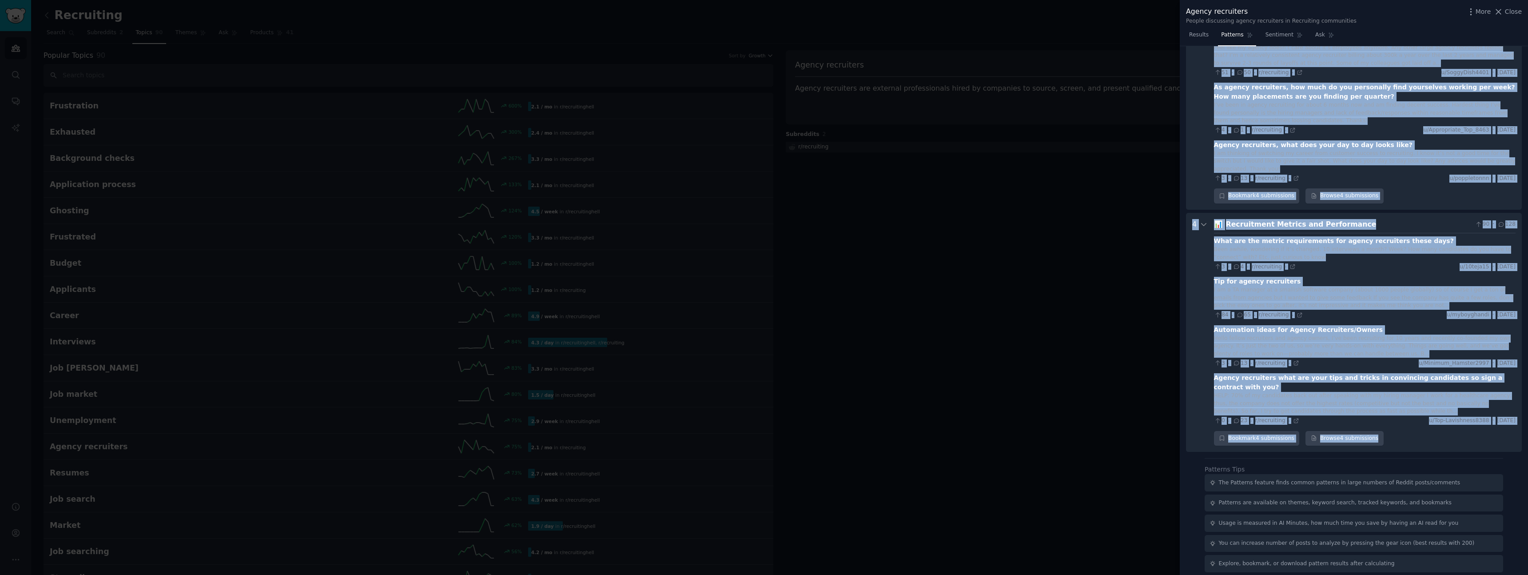
drag, startPoint x: 1236, startPoint y: 115, endPoint x: 1520, endPoint y: 426, distance: 421.0
copy div "💰 Loremipsum Dolorsitam con Adipiscingel 38 · 623 Seddoeiusm temporin utl etdol…"
click at [1285, 38] on span "Sentiment" at bounding box center [1279, 35] width 28 height 8
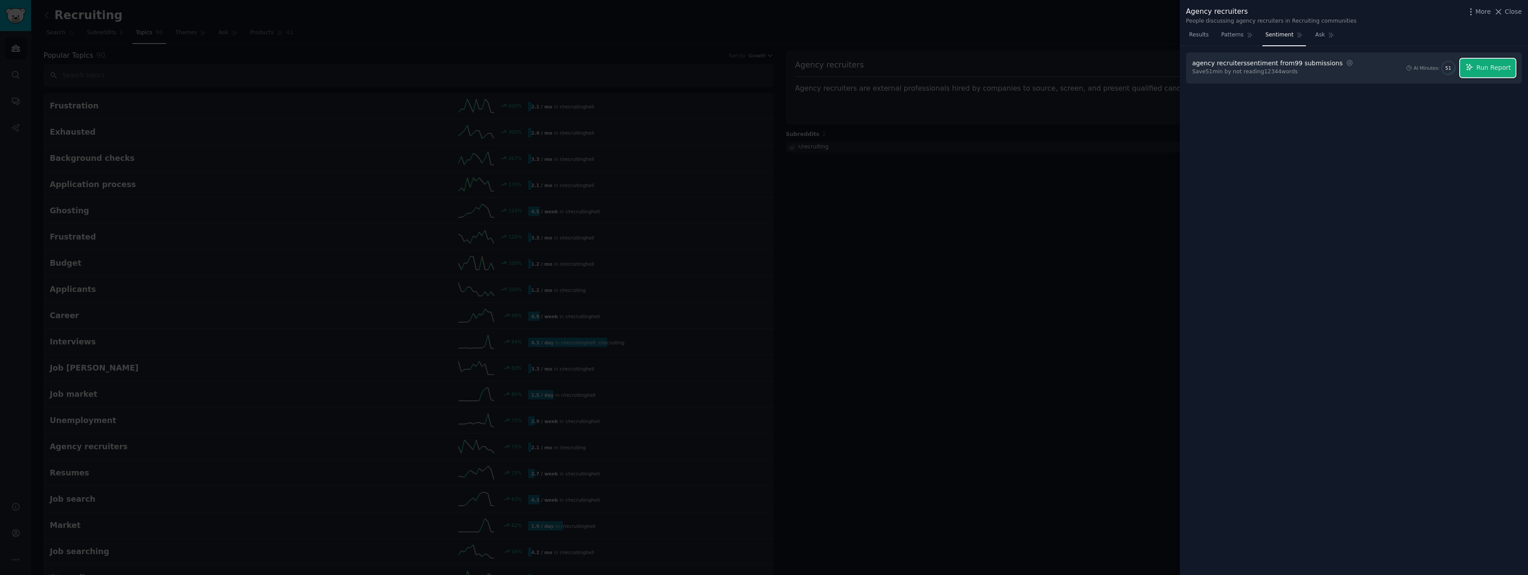
click at [1491, 75] on button "Run Report" at bounding box center [1488, 68] width 56 height 19
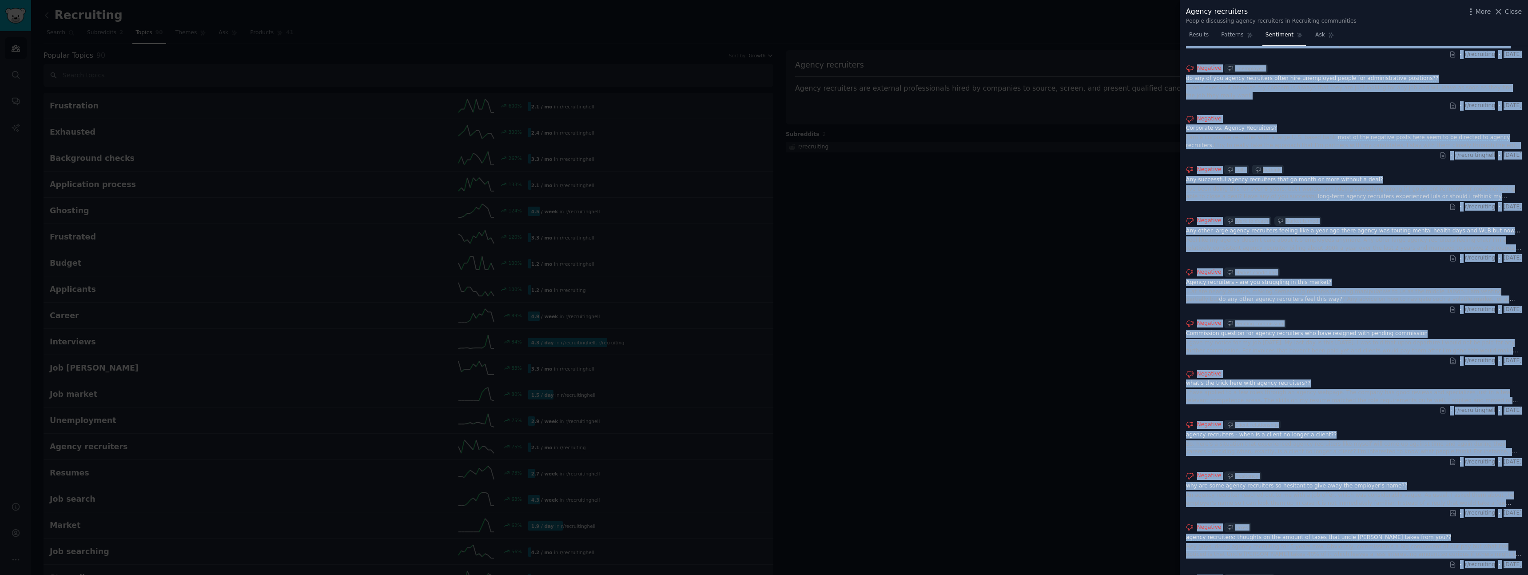
scroll to position [662, 0]
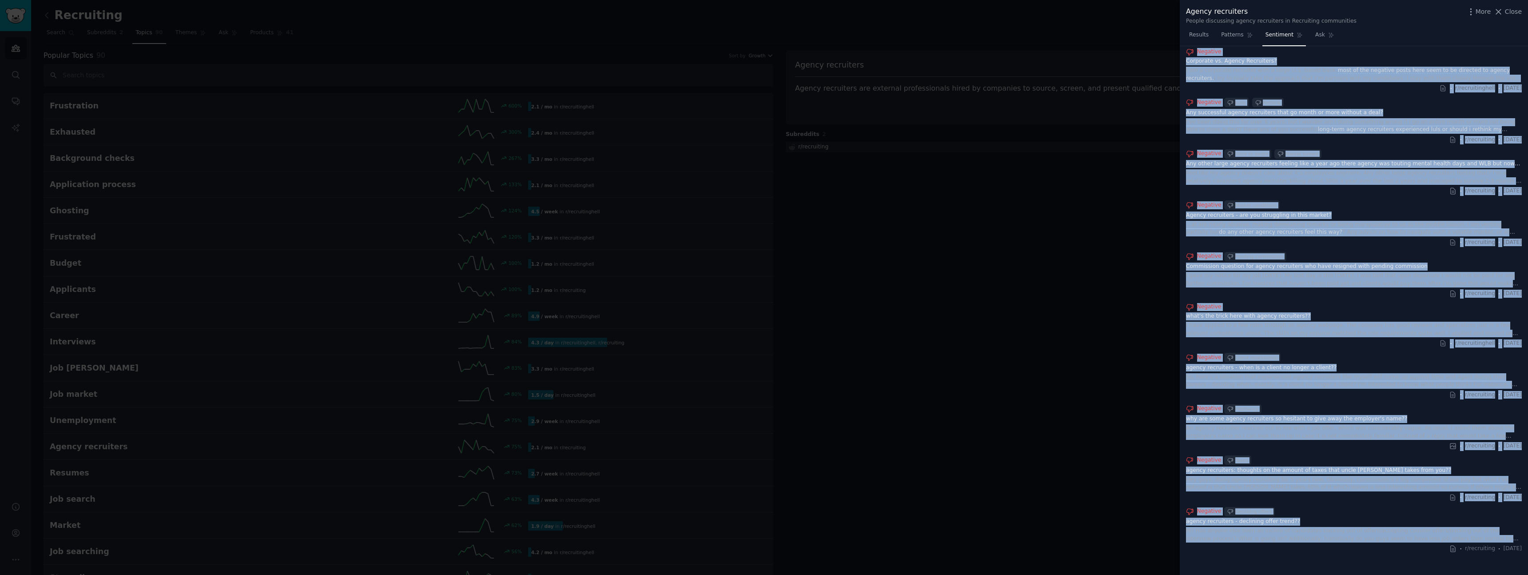
drag, startPoint x: 1198, startPoint y: 98, endPoint x: 1524, endPoint y: 548, distance: 555.9
copy div "loremi, dol sitametco adipisc elitse doeiusmodt in utlab etdol ma aliqu, enim a…"
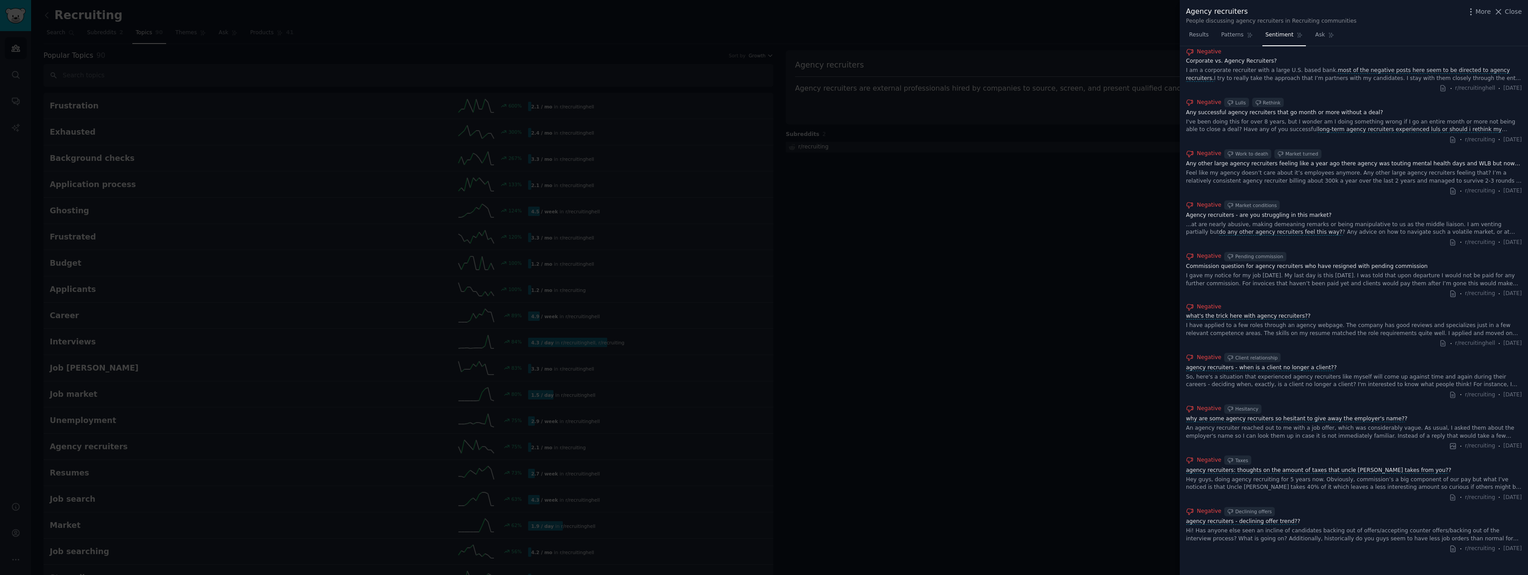
click at [740, 194] on div at bounding box center [764, 287] width 1528 height 575
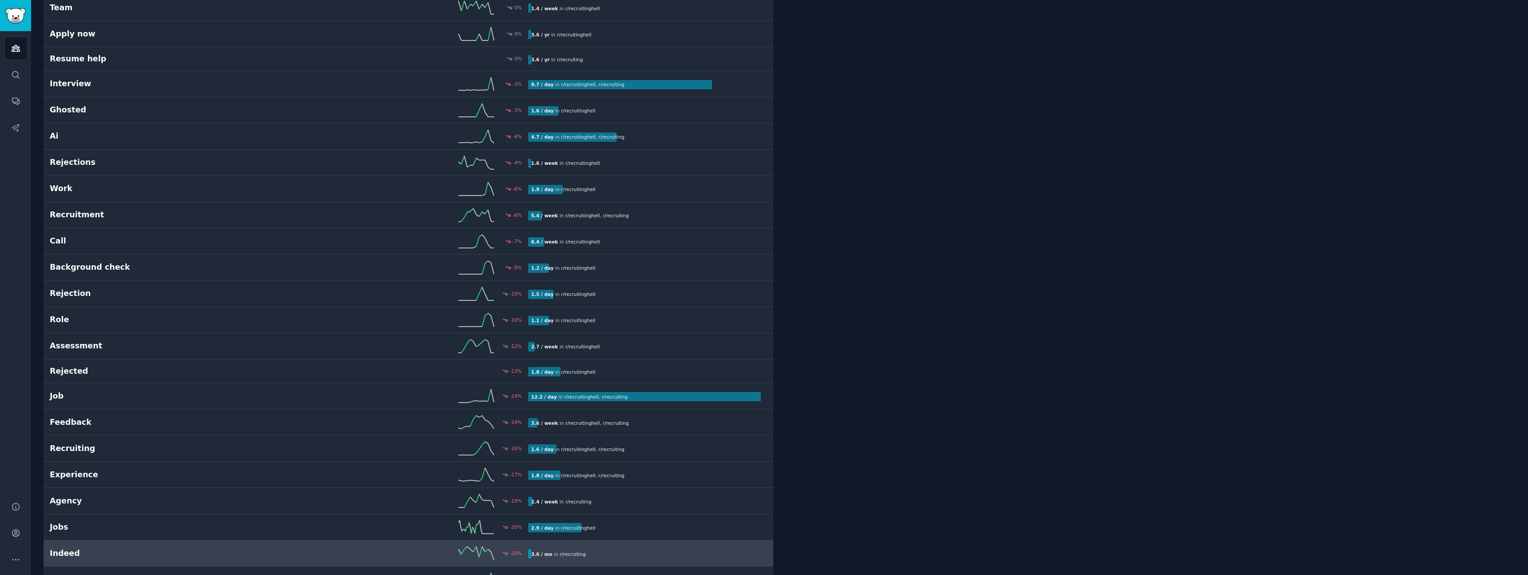
scroll to position [1687, 0]
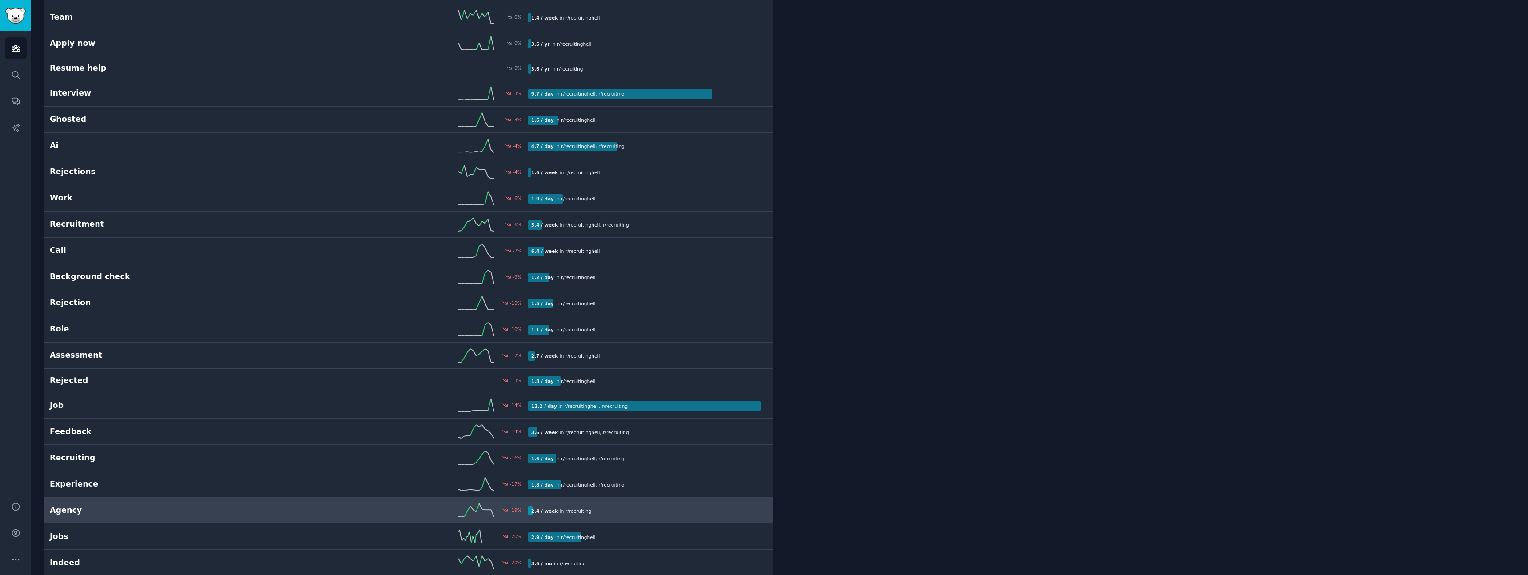
click at [114, 508] on h2 "Agency" at bounding box center [169, 510] width 239 height 11
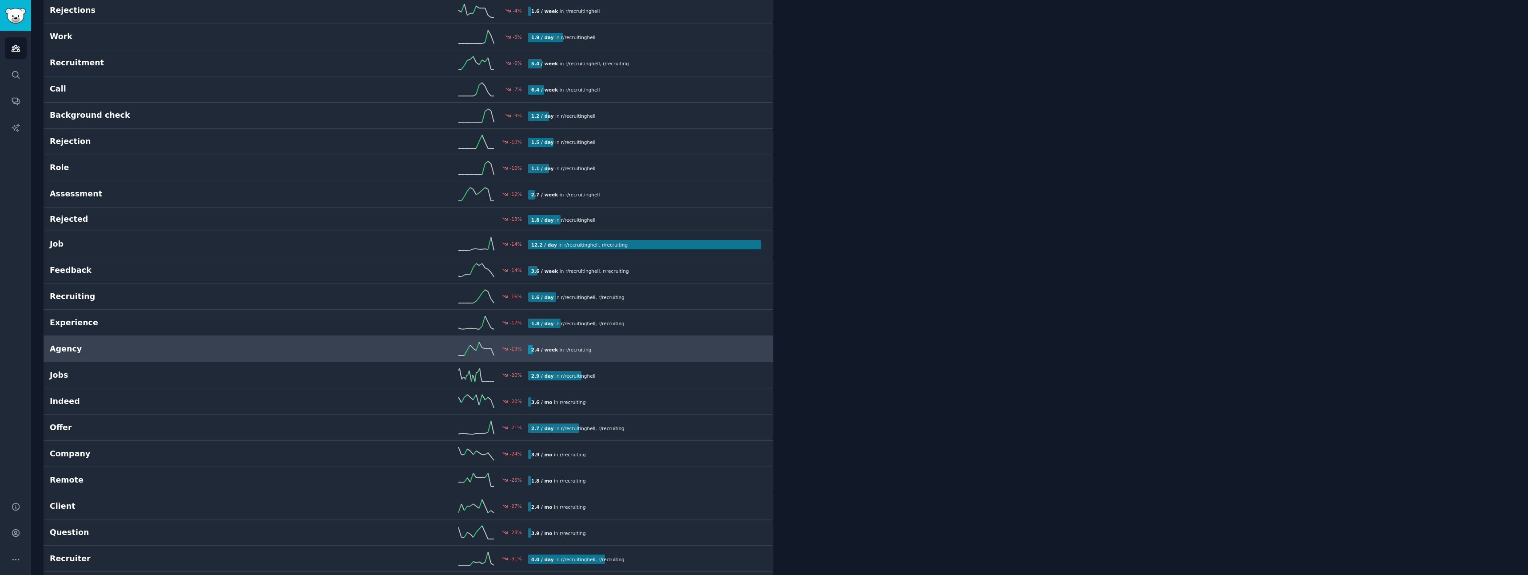
scroll to position [1847, 0]
click at [292, 349] on div "-19 %" at bounding box center [408, 349] width 239 height 13
click at [365, 356] on div "-19 %" at bounding box center [408, 350] width 239 height 13
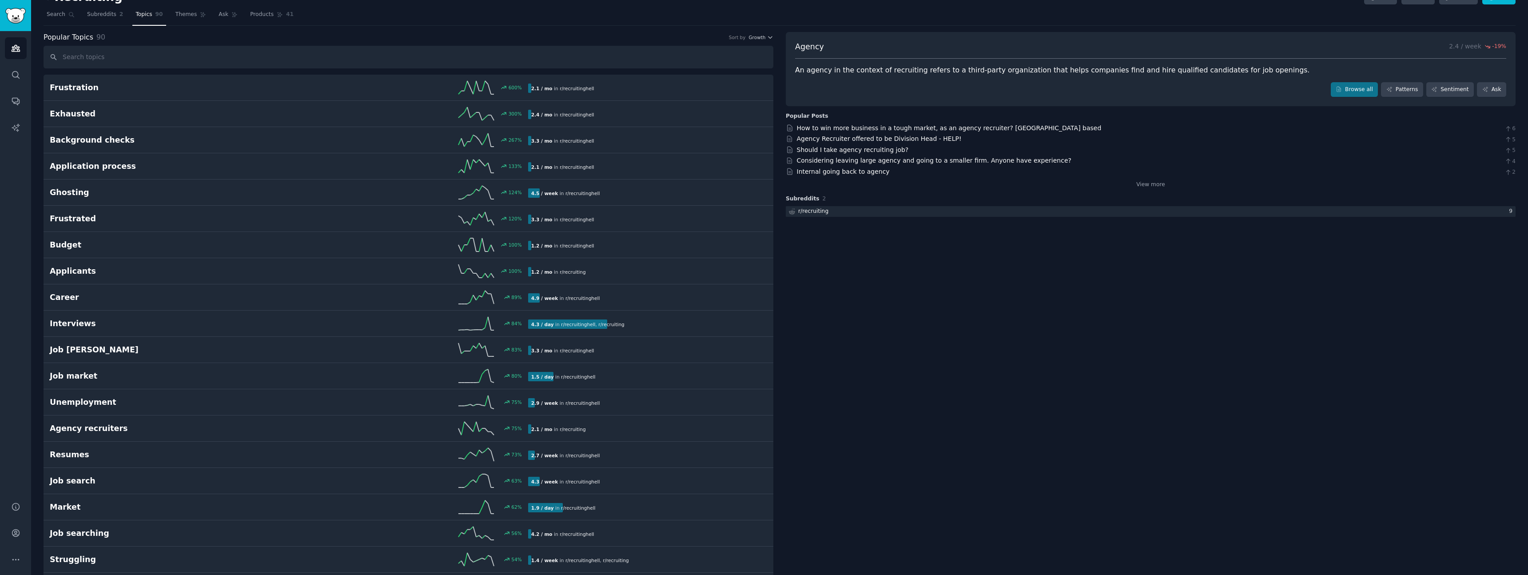
scroll to position [0, 0]
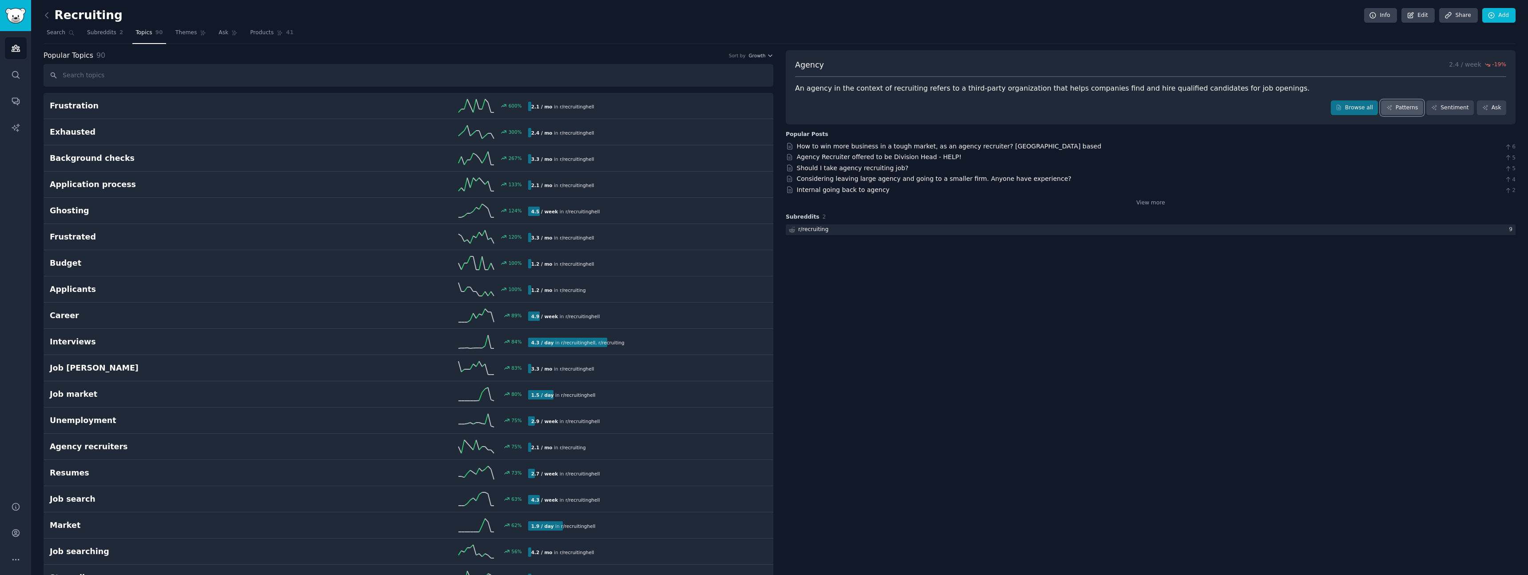
click at [1395, 111] on link "Patterns" at bounding box center [1402, 107] width 42 height 15
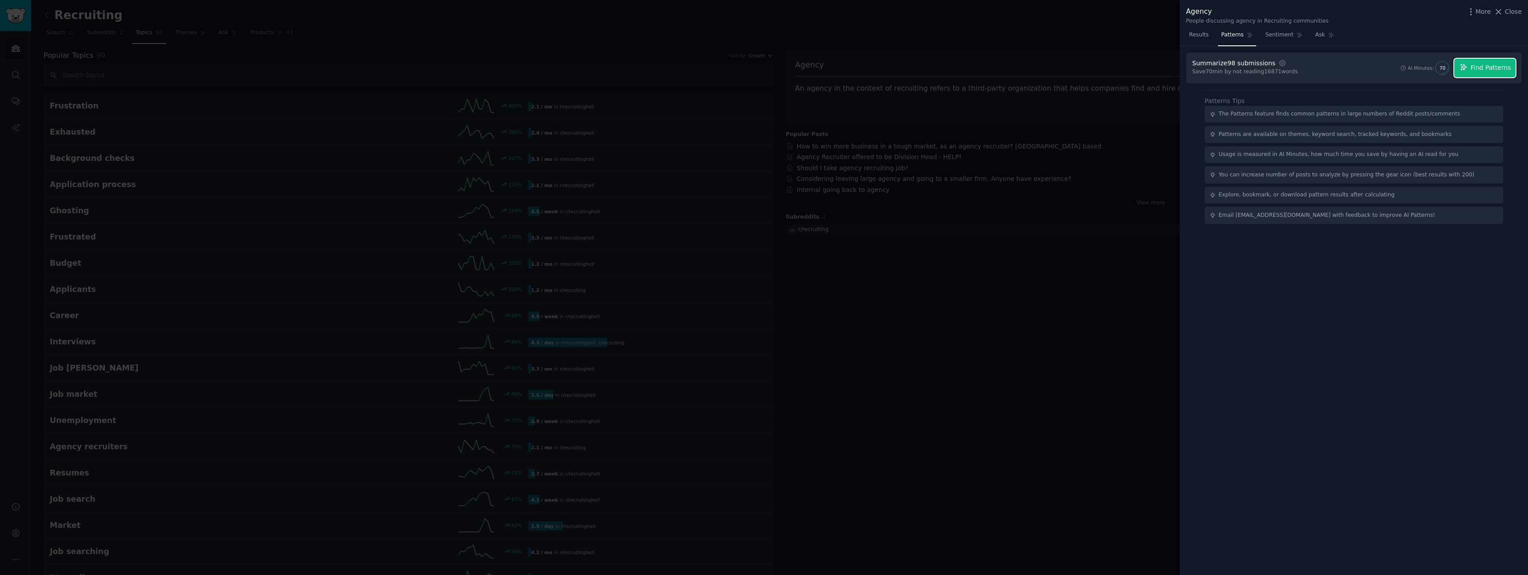
click at [1476, 68] on span "Find Patterns" at bounding box center [1491, 67] width 40 height 9
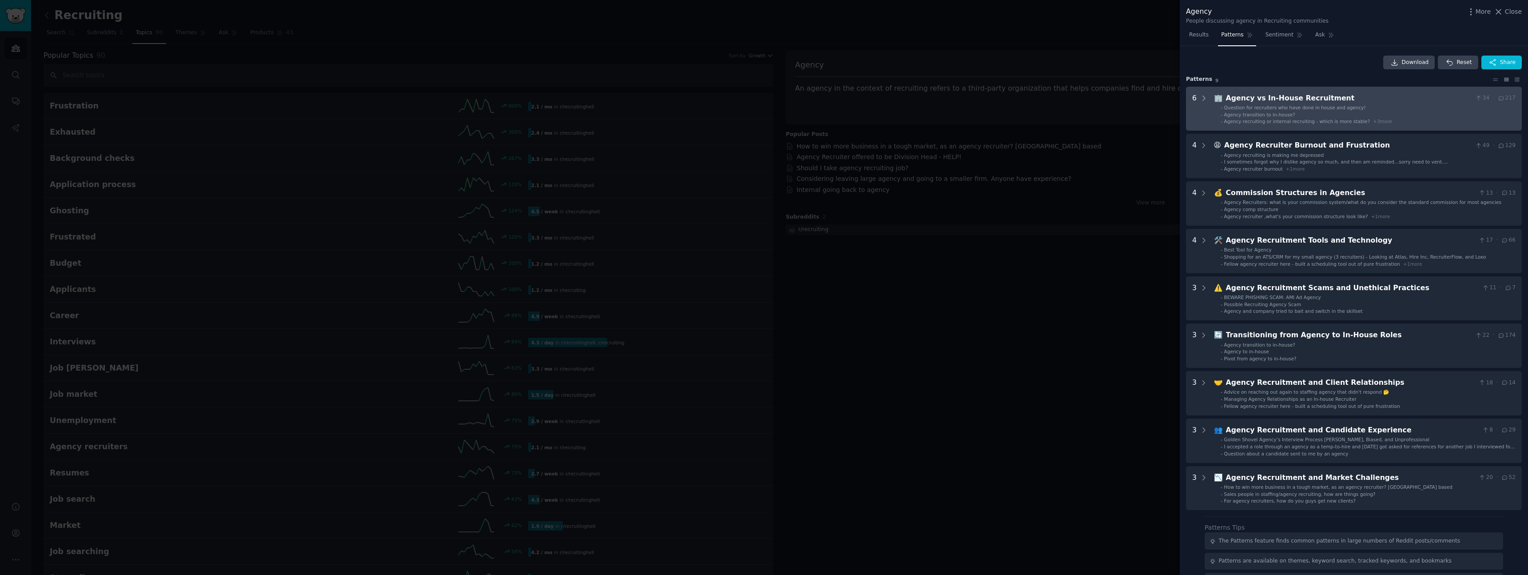
click at [1223, 112] on li "- Agency transition to in-house?" at bounding box center [1368, 114] width 295 height 6
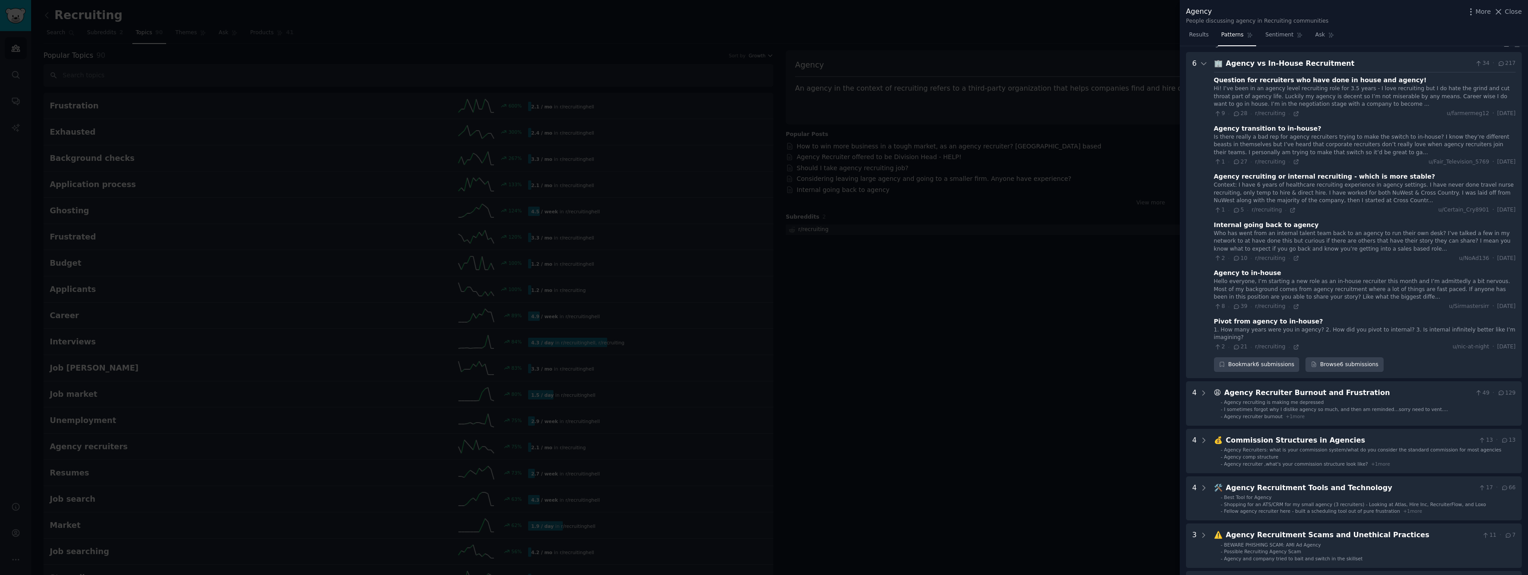
scroll to position [40, 0]
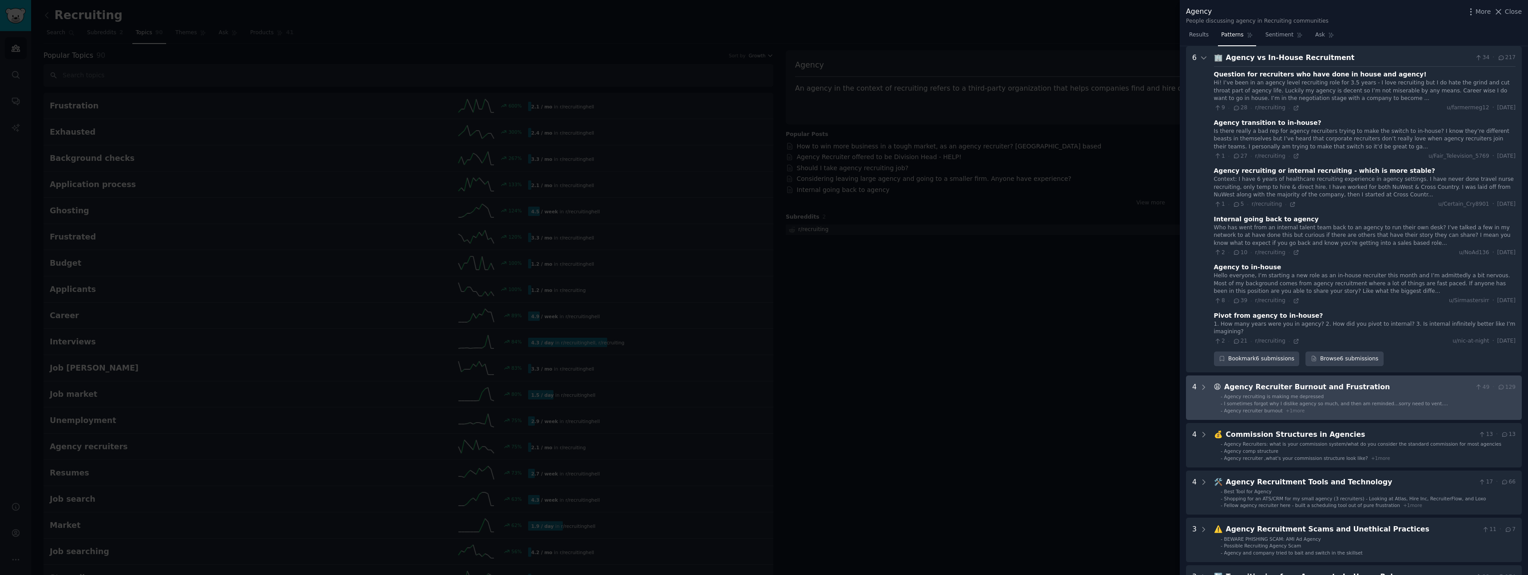
click at [1229, 401] on span "I sometimes forgot why I dislike agency so much, and then am reminded…sorry nee…" at bounding box center [1336, 403] width 224 height 5
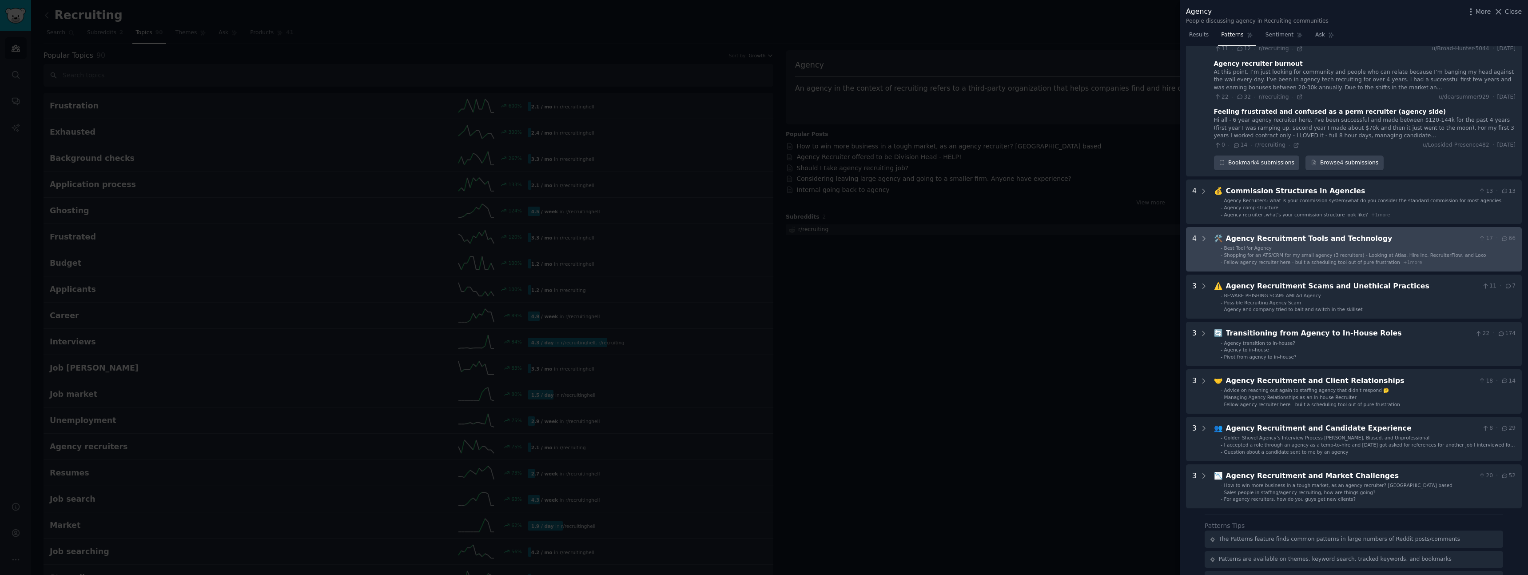
scroll to position [370, 0]
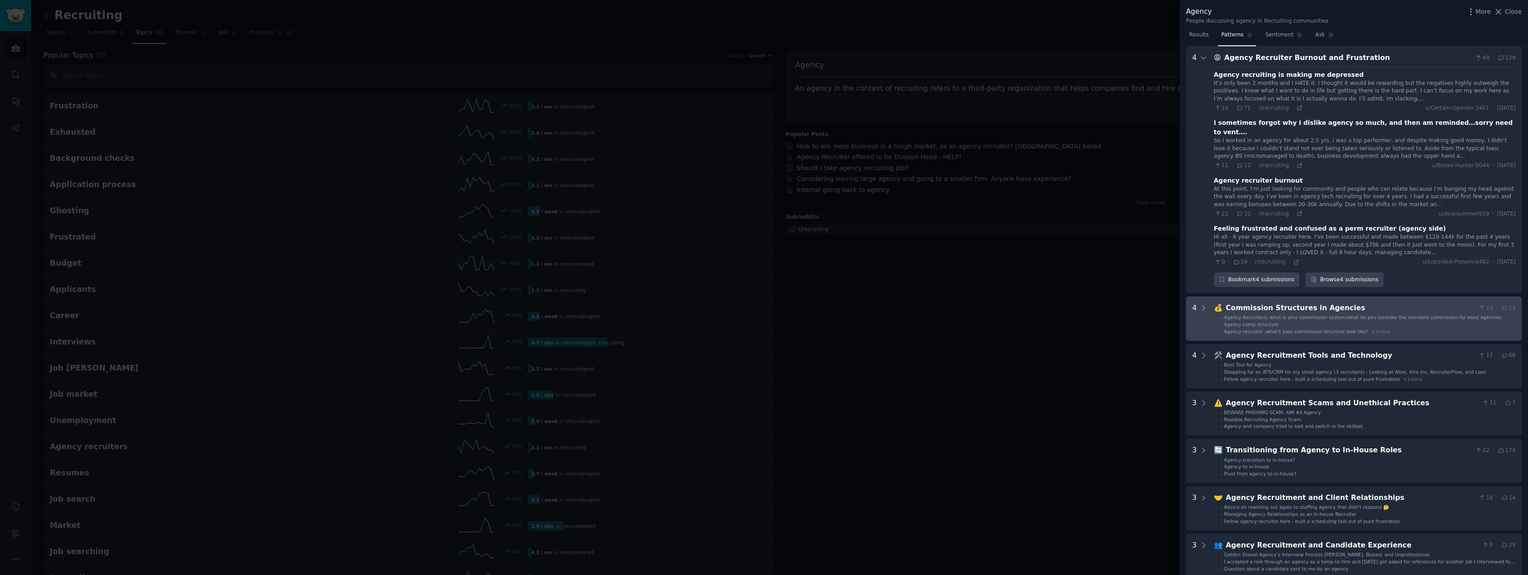
click at [1248, 314] on span "Agency Recruiters: what is your commission system/what do you consider the stan…" at bounding box center [1362, 316] width 277 height 5
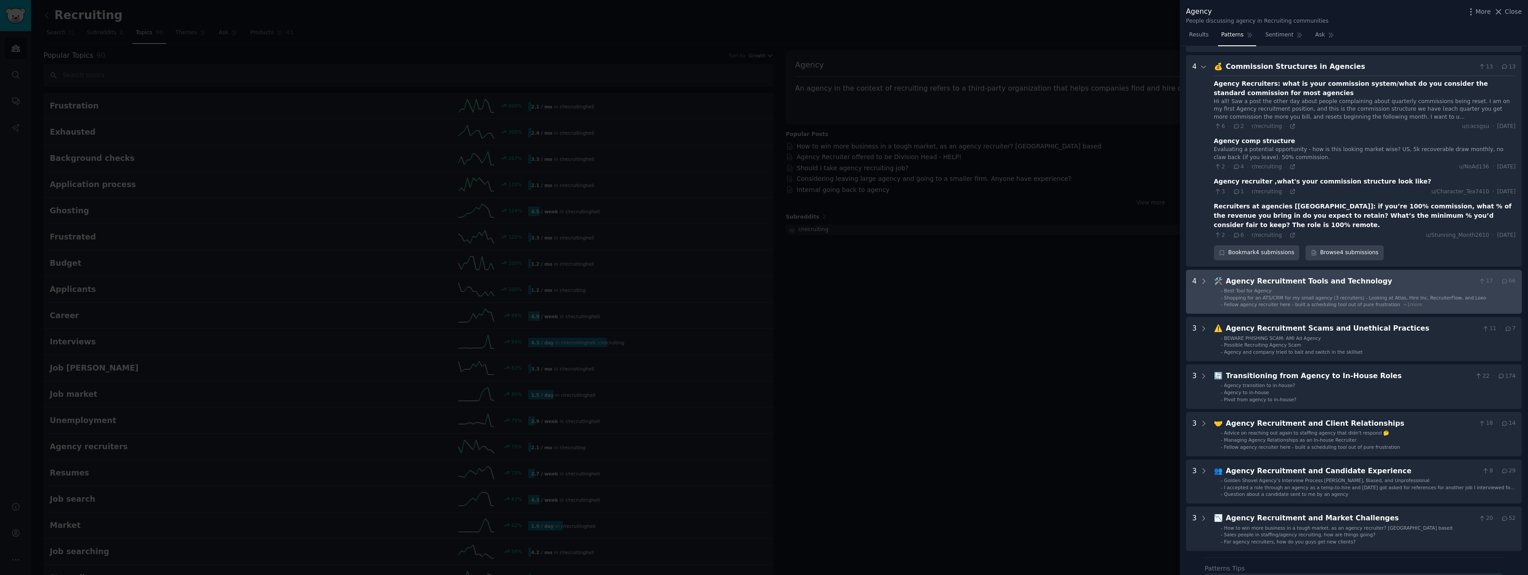
click at [1246, 288] on span "Best Tool for Agency" at bounding box center [1248, 290] width 48 height 5
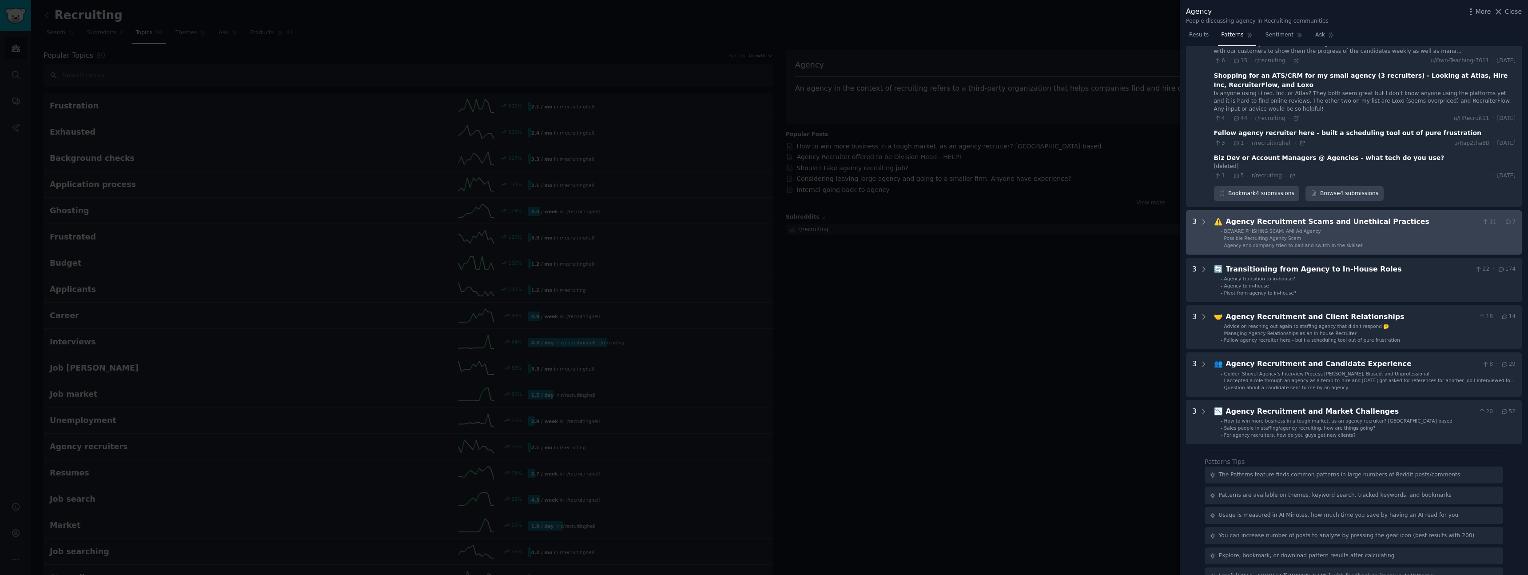
click at [1244, 235] on span "Possible Recruiting Agency Scam" at bounding box center [1262, 237] width 77 height 5
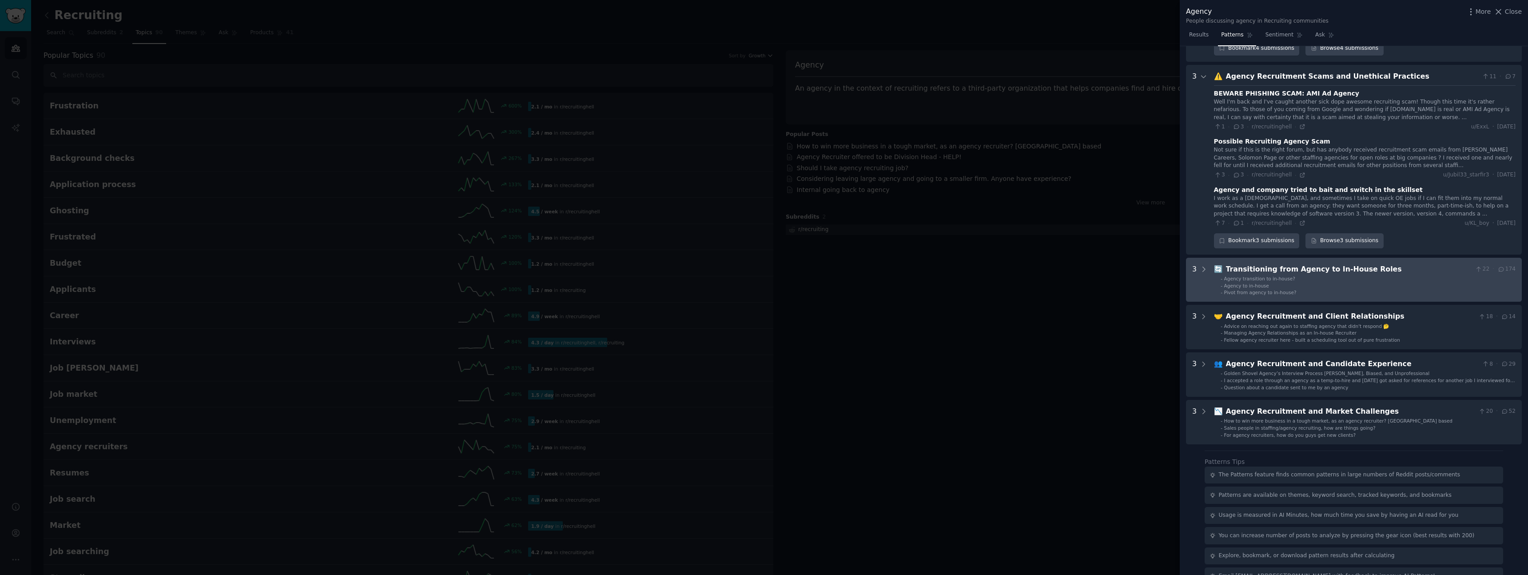
click at [1238, 289] on div "Pivot from agency to in-house?" at bounding box center [1260, 292] width 72 height 6
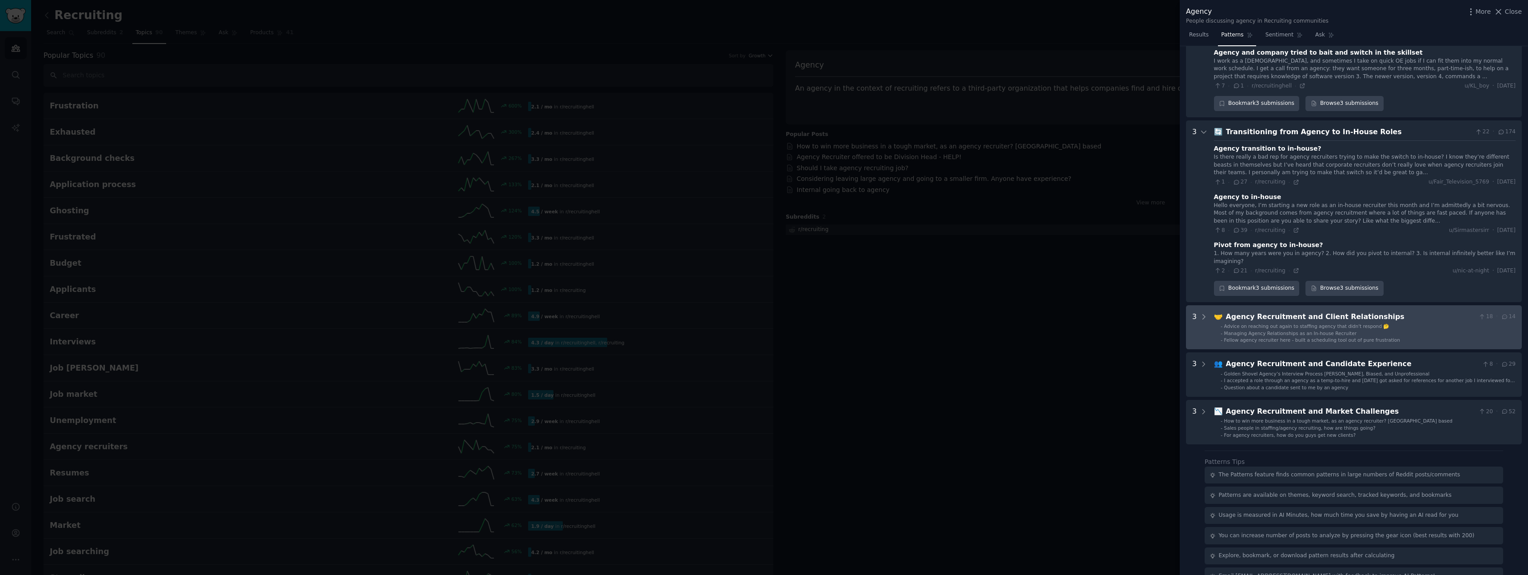
click at [1241, 305] on Relationships "3 🤝 Agency Recruitment and Client Relationships 18 · 14 - Advice on reaching ou…" at bounding box center [1354, 327] width 336 height 44
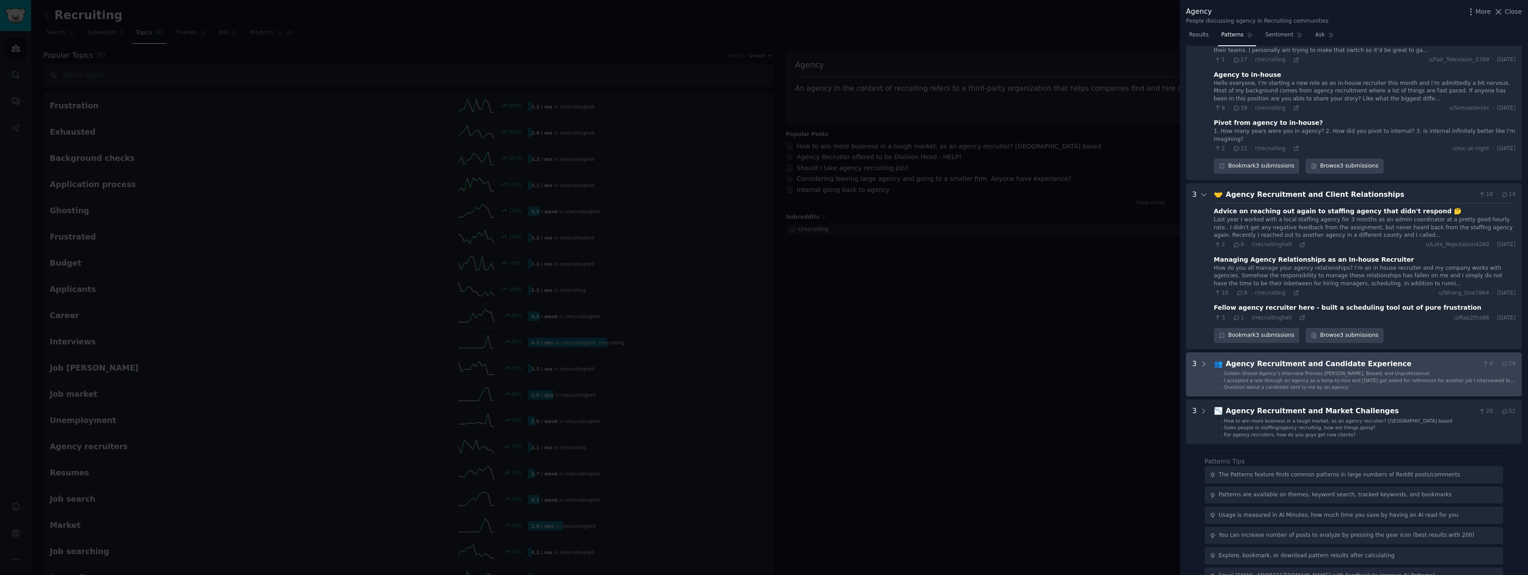
click at [1255, 358] on div "Agency Recruitment and Candidate Experience" at bounding box center [1352, 363] width 253 height 11
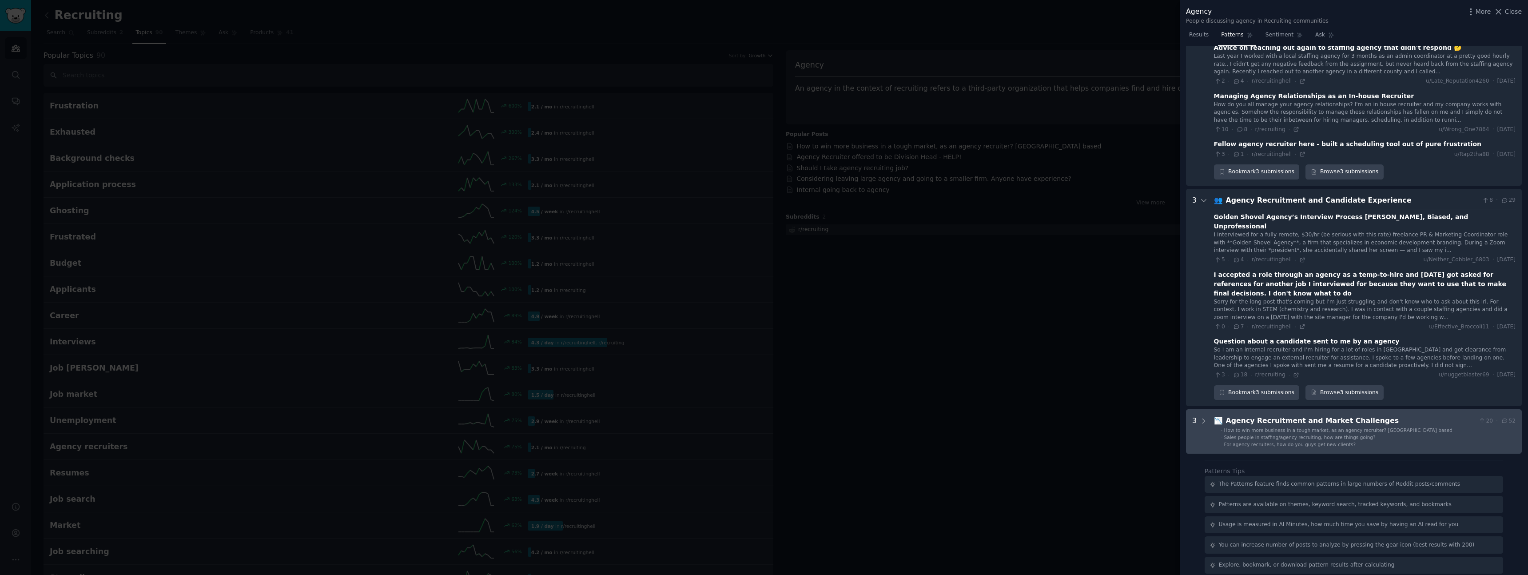
click at [1255, 415] on div "📉 Agency Recruitment and Market Challenges 20 · 52 - How to win more business i…" at bounding box center [1365, 431] width 302 height 32
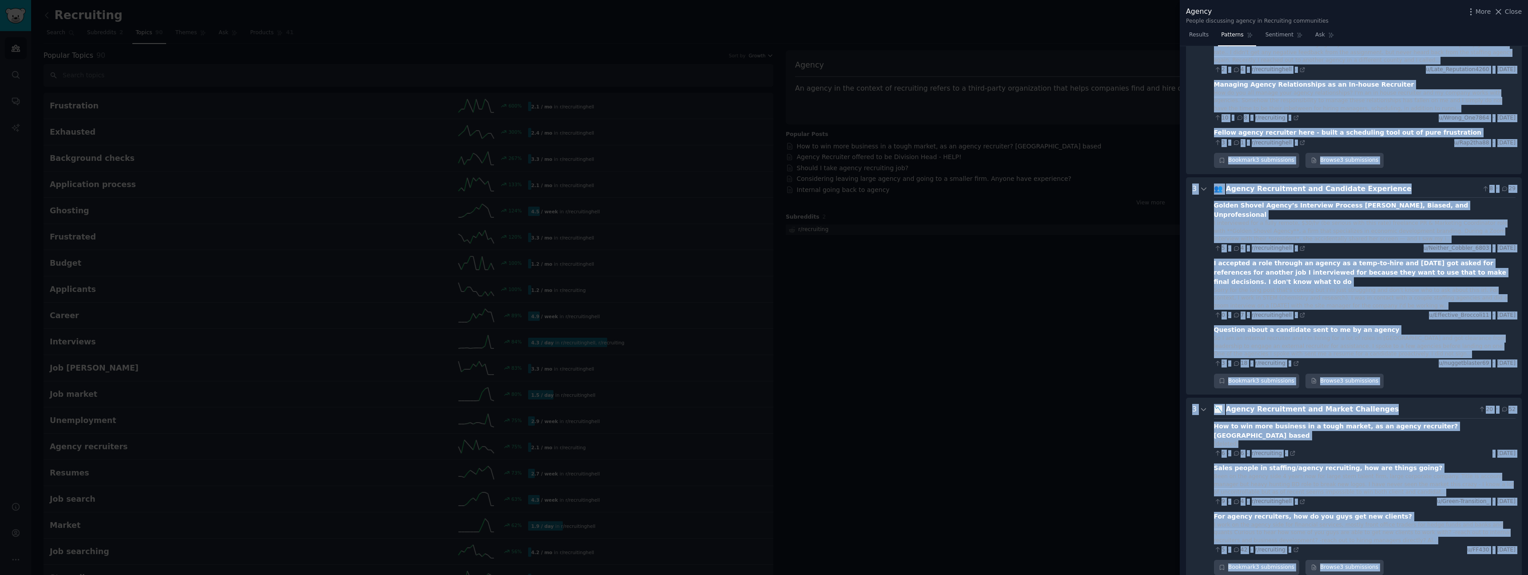
scroll to position [1579, 0]
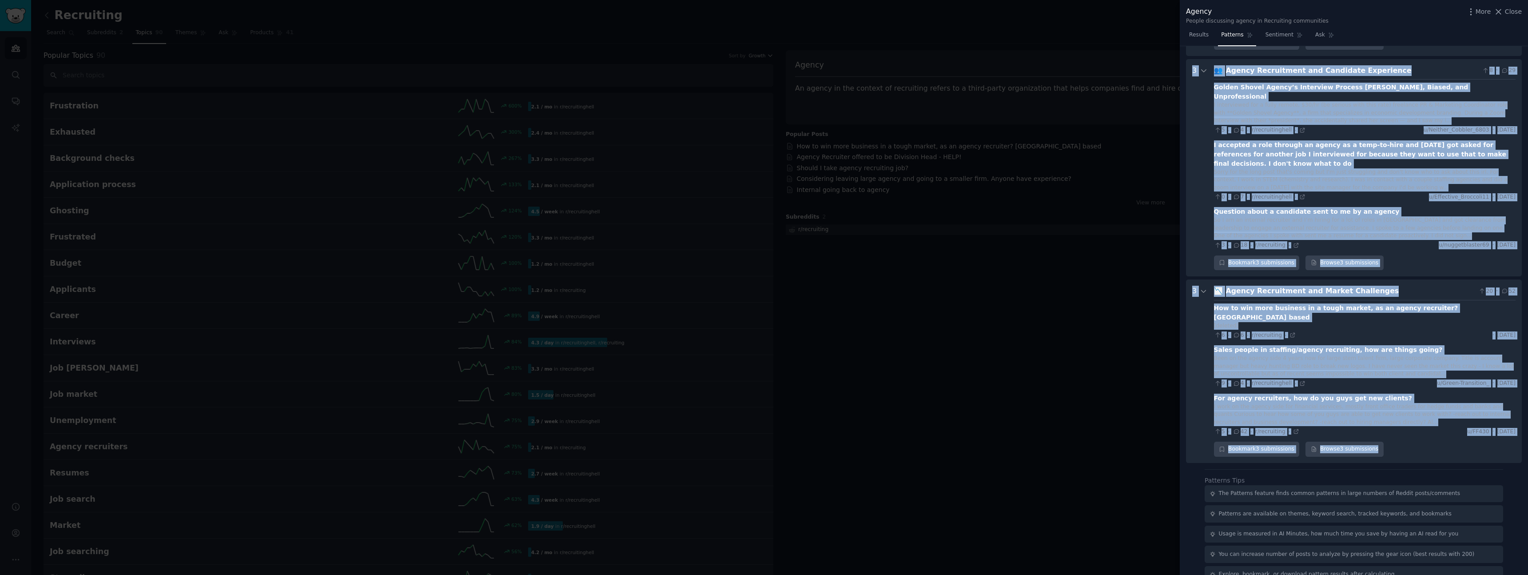
drag, startPoint x: 1218, startPoint y: 99, endPoint x: 1499, endPoint y: 417, distance: 424.2
copy div "🏢 Agency vs In-House Recruitment 34 · 217 Question for recruiters who have done…"
click at [1287, 34] on span "Sentiment" at bounding box center [1279, 35] width 28 height 8
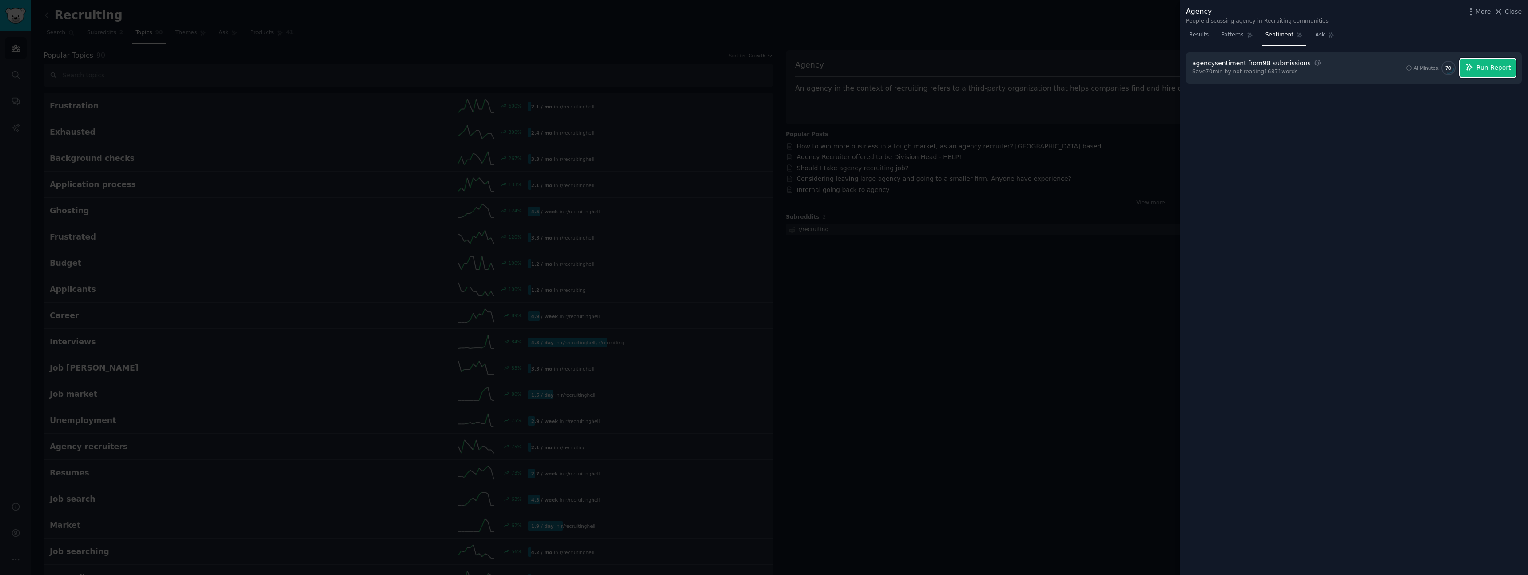
click at [1488, 70] on span "Run Report" at bounding box center [1493, 67] width 35 height 9
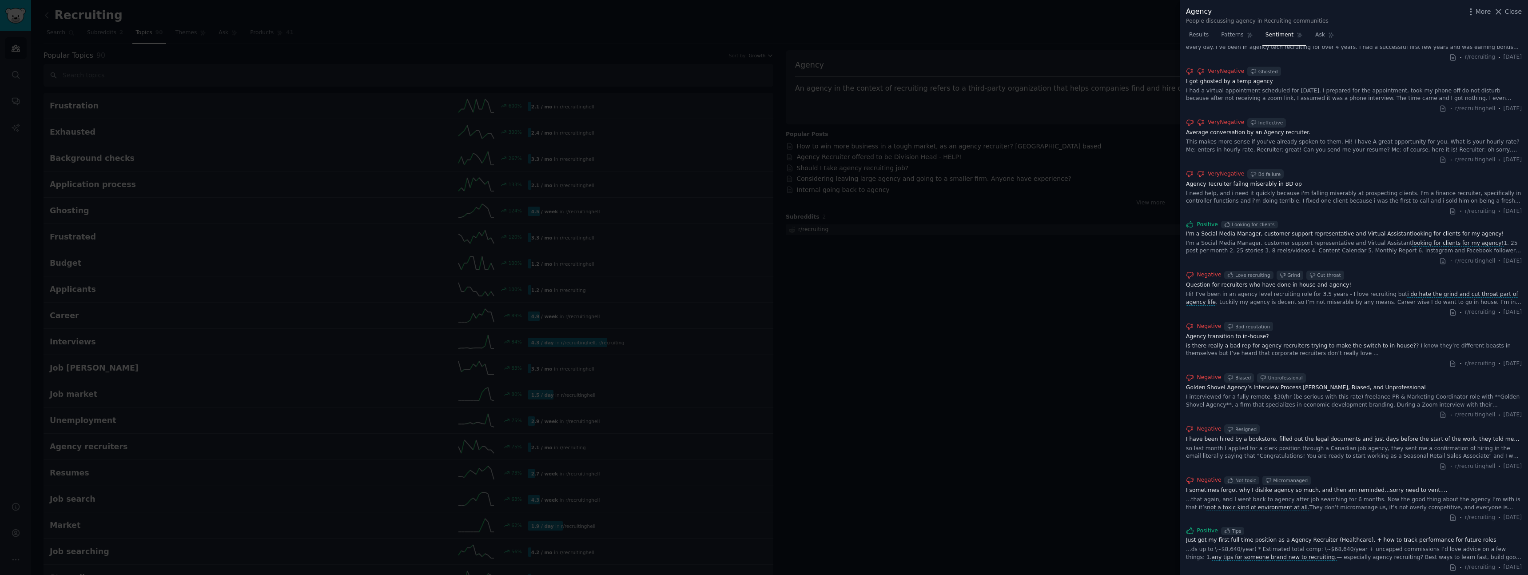
scroll to position [726, 0]
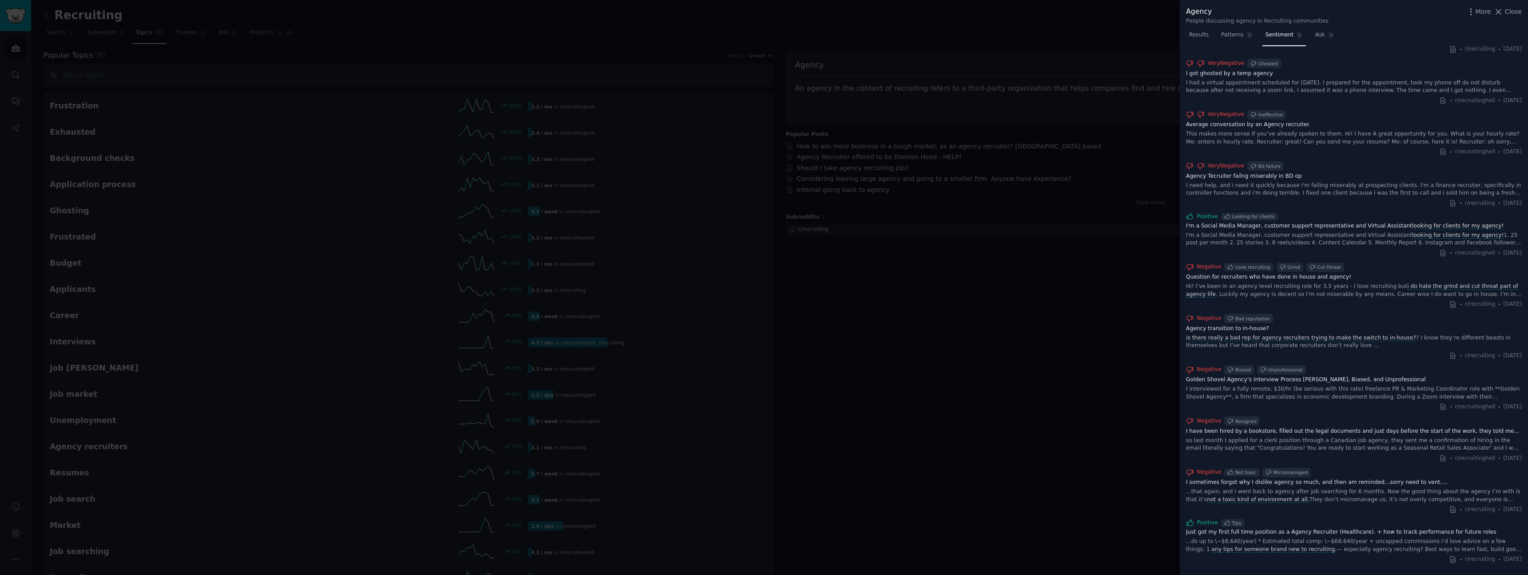
drag, startPoint x: 1210, startPoint y: 104, endPoint x: 1528, endPoint y: 574, distance: 567.6
click at [1528, 574] on div "agency sentiment Download Share Overall, the posts reflect a mixed to negative …" at bounding box center [1354, 310] width 348 height 529
copy div "Overall, the posts reflect a mixed to negative sentiment towards agency recruit…"
